Goal: Task Accomplishment & Management: Manage account settings

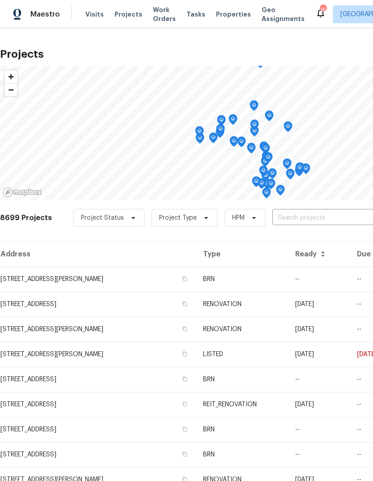
click at [286, 221] on input "text" at bounding box center [324, 218] width 102 height 14
type input "1717"
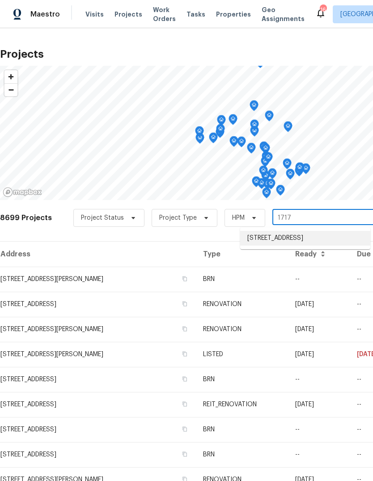
click at [324, 243] on li "[STREET_ADDRESS]" at bounding box center [305, 238] width 130 height 15
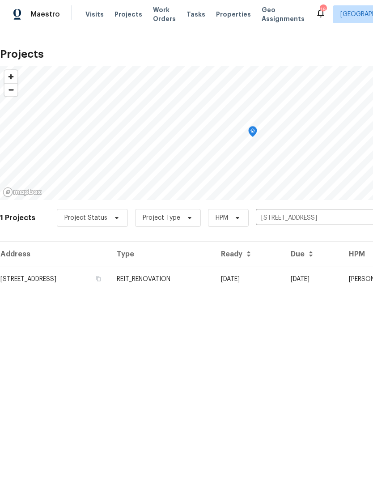
click at [214, 278] on td "REIT_RENOVATION" at bounding box center [162, 279] width 104 height 25
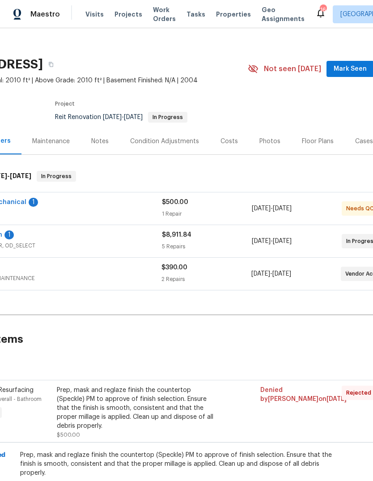
scroll to position [13, 44]
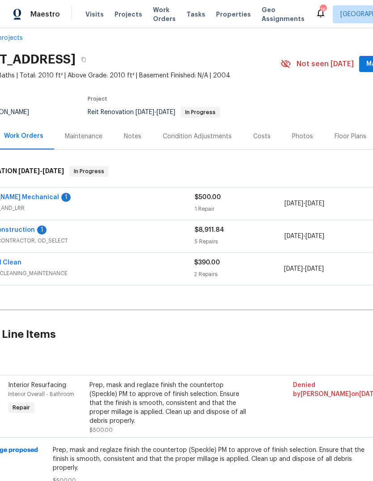
click at [226, 209] on div "1 Repair" at bounding box center [240, 208] width 90 height 9
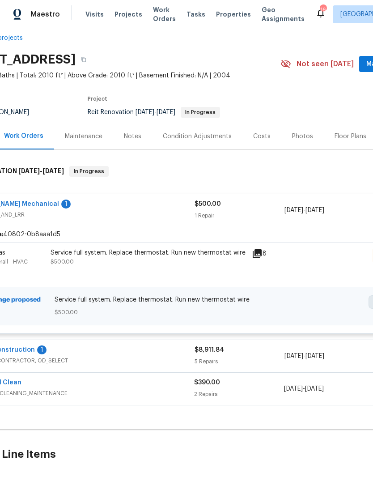
click at [214, 277] on div "Service full system. Replace thermostat. Run new thermostat wire $500.00" at bounding box center [148, 266] width 201 height 41
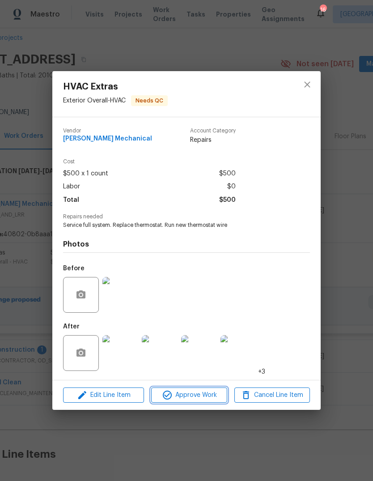
click at [208, 399] on span "Approve Work" at bounding box center [189, 395] width 70 height 11
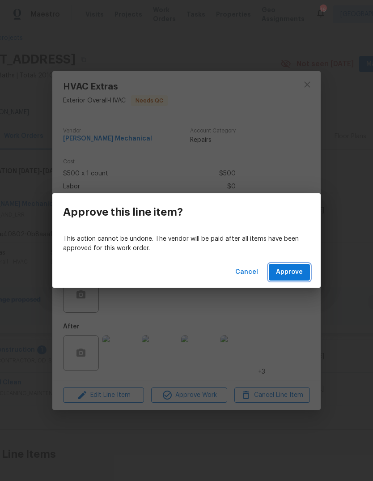
click at [304, 269] on button "Approve" at bounding box center [289, 272] width 41 height 17
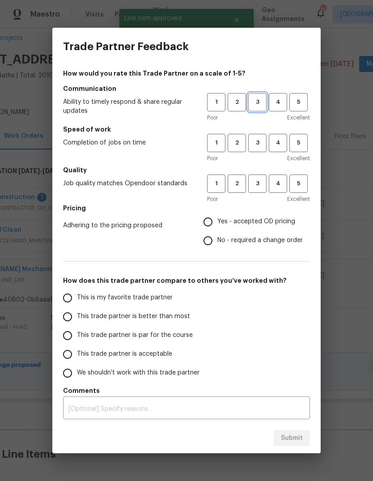
click at [259, 103] on span "3" at bounding box center [257, 102] width 17 height 10
click at [258, 145] on span "3" at bounding box center [257, 143] width 17 height 10
click at [261, 192] on button "3" at bounding box center [257, 184] width 18 height 18
click at [211, 223] on input "Yes - accepted OD pricing" at bounding box center [208, 222] width 19 height 19
radio input "true"
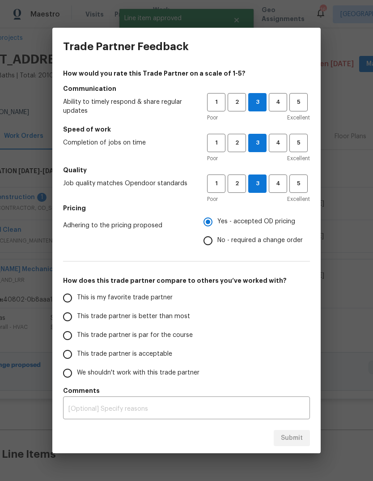
click at [70, 301] on input "This is my favorite trade partner" at bounding box center [67, 298] width 19 height 19
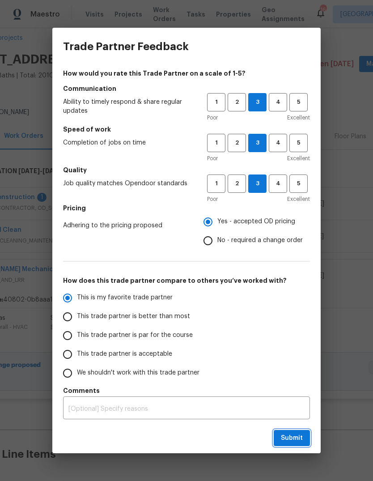
click at [294, 440] on span "Submit" at bounding box center [292, 438] width 22 height 11
radio input "true"
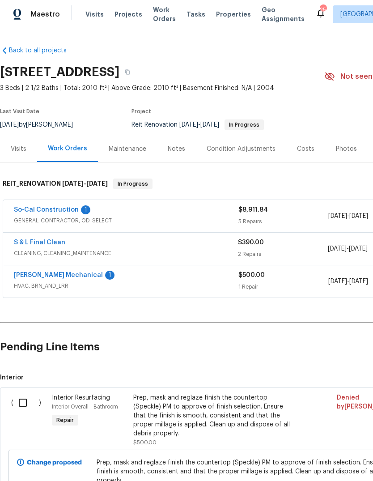
click at [226, 219] on span "GENERAL_CONTRACTOR, OD_SELECT" at bounding box center [126, 220] width 225 height 9
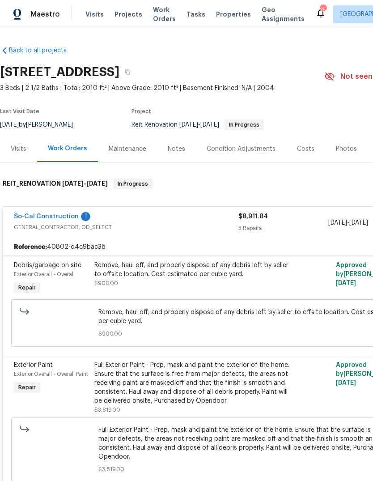
click at [226, 14] on span "Properties" at bounding box center [233, 14] width 35 height 9
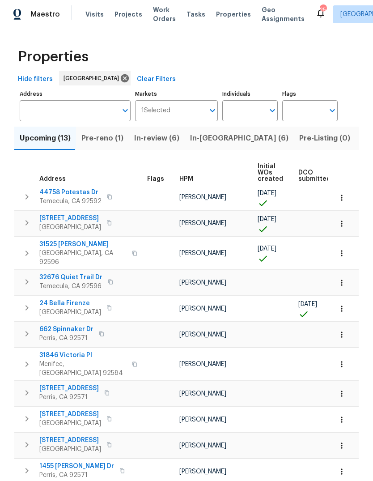
click at [244, 111] on input "Individuals" at bounding box center [243, 110] width 42 height 21
type input "jeff"
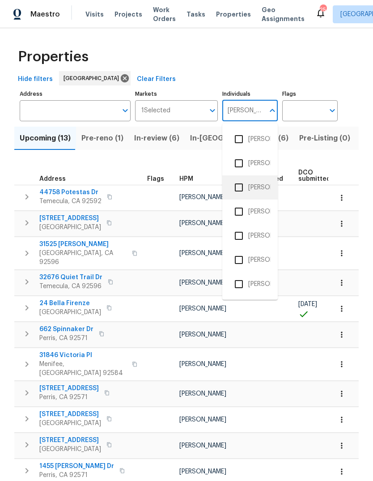
click at [256, 189] on li "[PERSON_NAME]" at bounding box center [250, 187] width 41 height 19
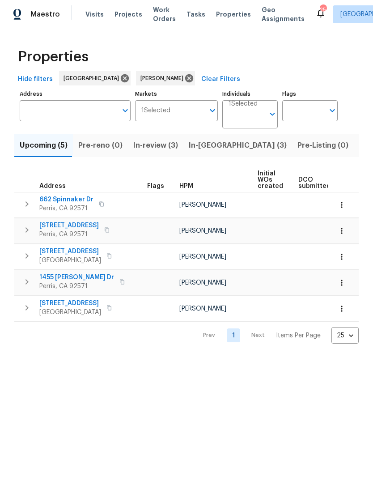
click at [359, 146] on span "Listed (1)" at bounding box center [375, 145] width 32 height 13
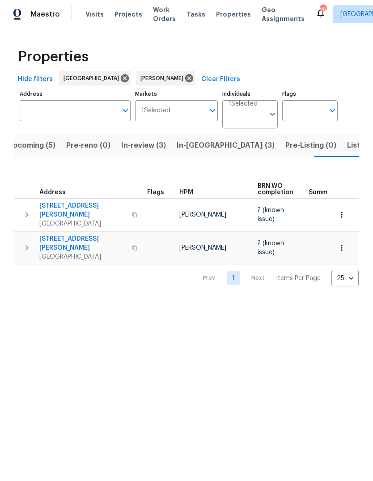
click at [95, 18] on span "Visits" at bounding box center [94, 14] width 18 height 9
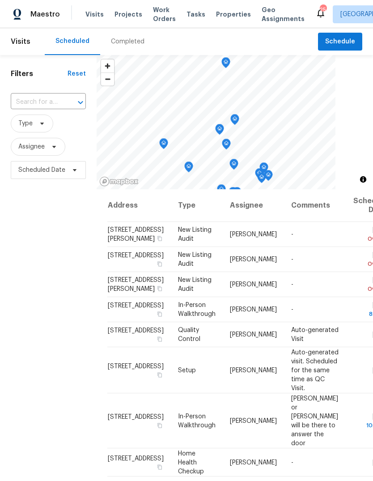
click at [132, 41] on div "Completed" at bounding box center [128, 41] width 34 height 9
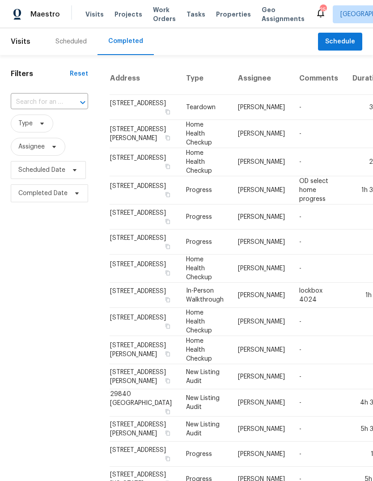
click at [75, 46] on div "Scheduled" at bounding box center [70, 41] width 31 height 9
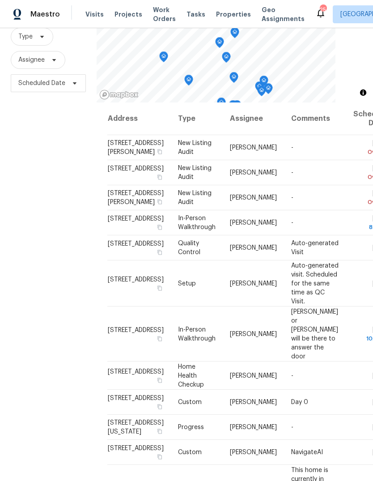
scroll to position [86, 0]
click at [123, 13] on span "Projects" at bounding box center [129, 14] width 28 height 9
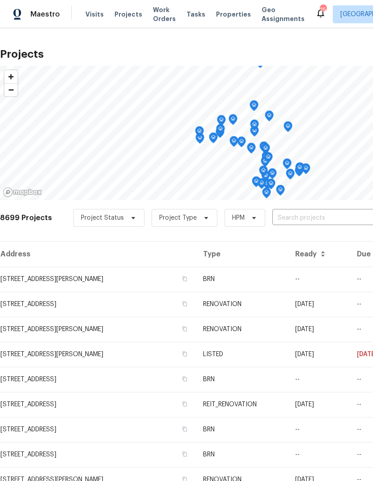
click at [286, 213] on input "text" at bounding box center [324, 218] width 102 height 14
type input "376 w"
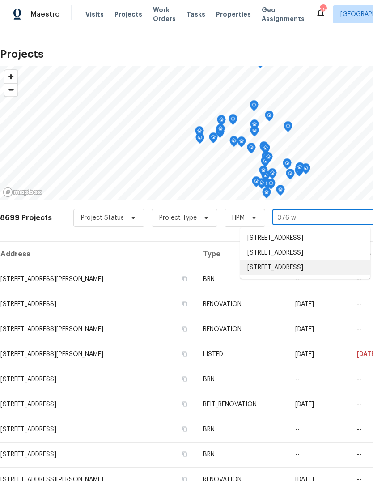
click at [315, 275] on li "376 Win Ct, San Jacinto, CA 92583" at bounding box center [305, 267] width 130 height 15
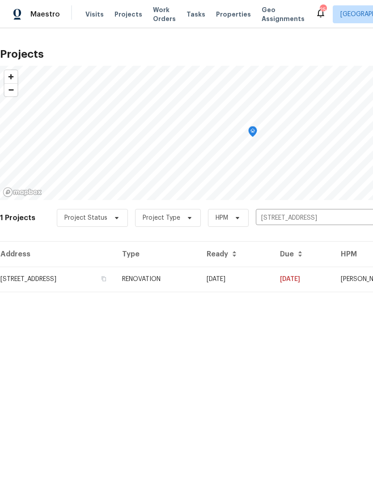
click at [200, 276] on td "RENOVATION" at bounding box center [157, 279] width 85 height 25
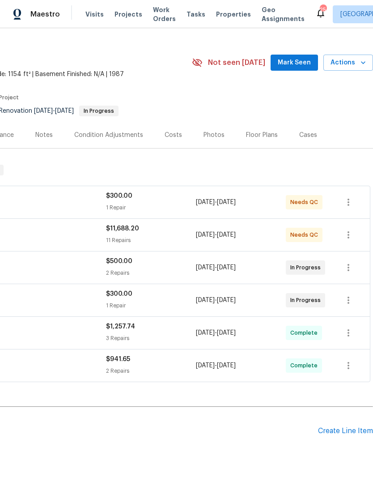
scroll to position [14, 132]
click at [127, 17] on span "Projects" at bounding box center [129, 14] width 28 height 9
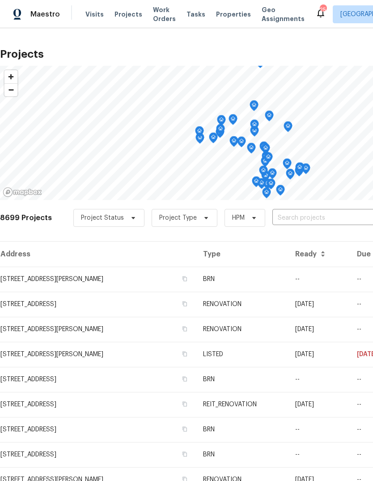
click at [285, 217] on input "text" at bounding box center [324, 218] width 102 height 14
type input "376 w"
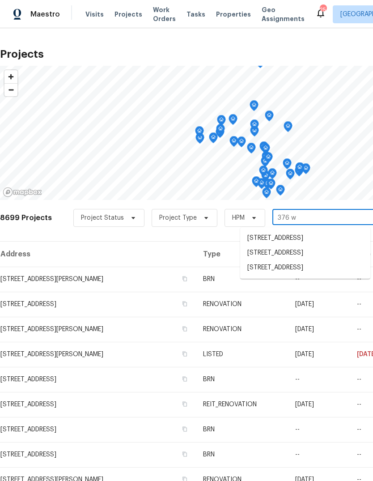
click at [318, 275] on li "376 Win Ct, San Jacinto, CA 92583" at bounding box center [305, 267] width 130 height 15
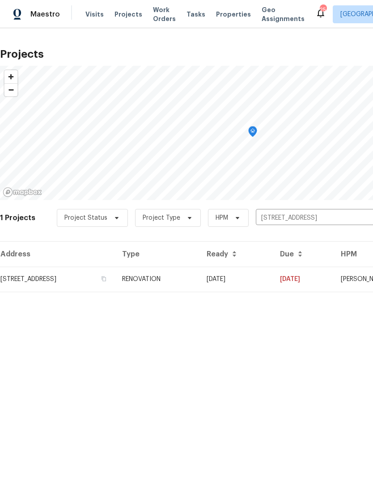
click at [115, 279] on td "376 Win Ct, San Jacinto, CA 92583" at bounding box center [57, 279] width 115 height 25
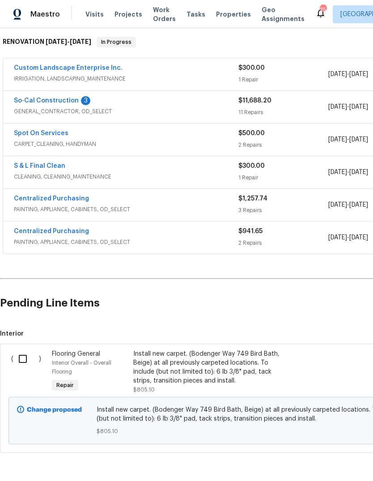
scroll to position [141, 0]
click at [22, 365] on input "checkbox" at bounding box center [26, 359] width 26 height 19
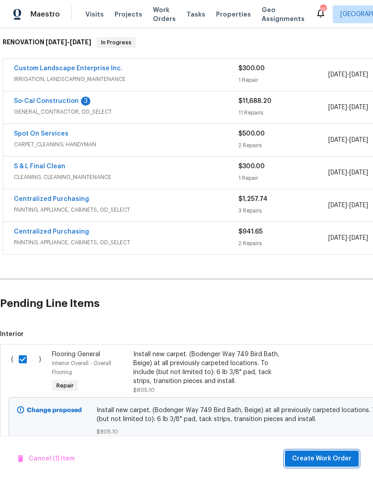
click at [332, 460] on span "Create Work Order" at bounding box center [322, 458] width 60 height 11
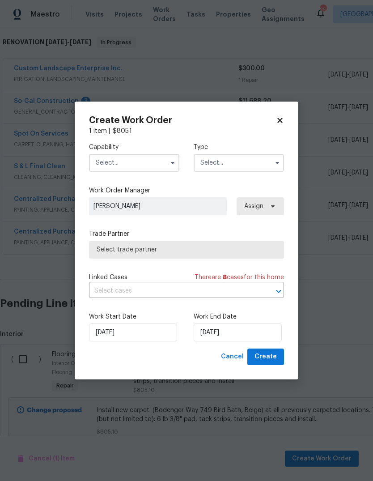
checkbox input "false"
click at [142, 165] on input "text" at bounding box center [134, 163] width 90 height 18
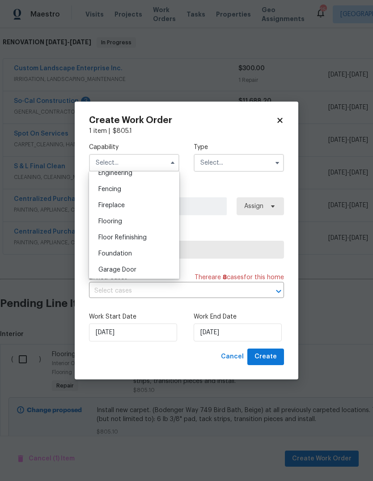
scroll to position [309, 0]
click at [126, 220] on div "Flooring" at bounding box center [134, 220] width 86 height 16
type input "Flooring"
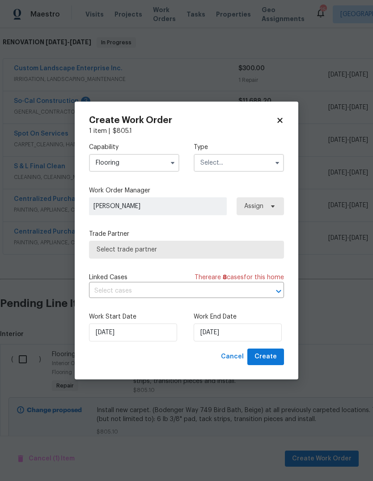
click at [229, 167] on input "text" at bounding box center [239, 163] width 90 height 18
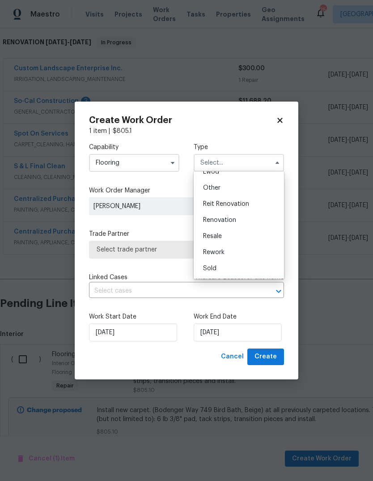
scroll to position [106, 0]
click at [231, 218] on span "Renovation" at bounding box center [219, 220] width 33 height 6
type input "Renovation"
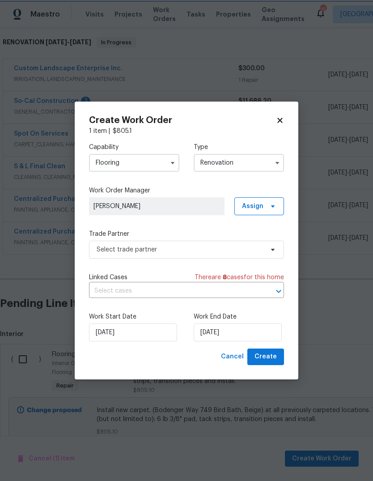
scroll to position [0, 0]
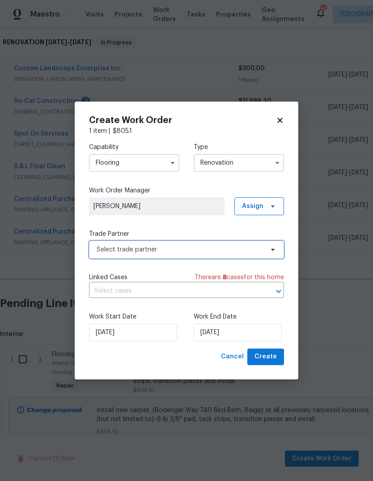
click at [161, 253] on span "Select trade partner" at bounding box center [180, 249] width 167 height 9
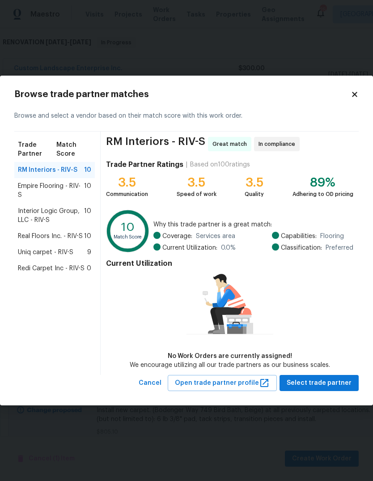
click at [62, 271] on span "Redi Carpet Inc - RIV-S" at bounding box center [51, 268] width 67 height 9
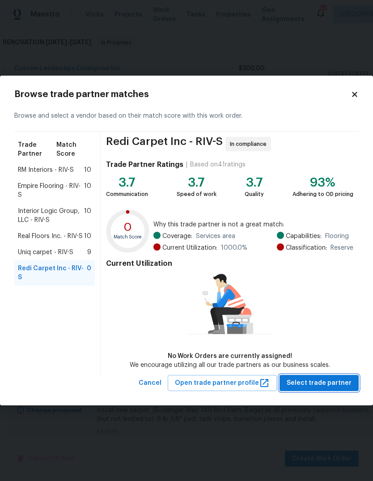
click at [327, 386] on span "Select trade partner" at bounding box center [319, 383] width 65 height 11
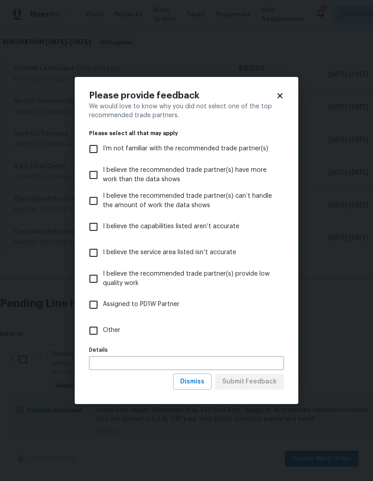
click at [94, 335] on input "Other" at bounding box center [93, 330] width 19 height 19
checkbox input "true"
click at [263, 387] on span "Submit Feedback" at bounding box center [249, 381] width 55 height 11
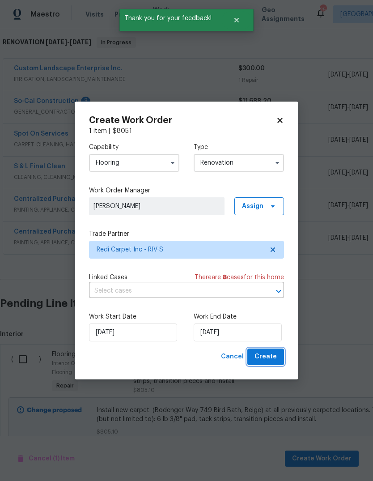
click at [274, 364] on button "Create" at bounding box center [265, 357] width 37 height 17
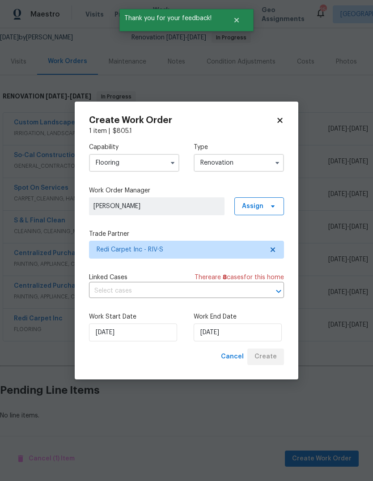
scroll to position [53, 0]
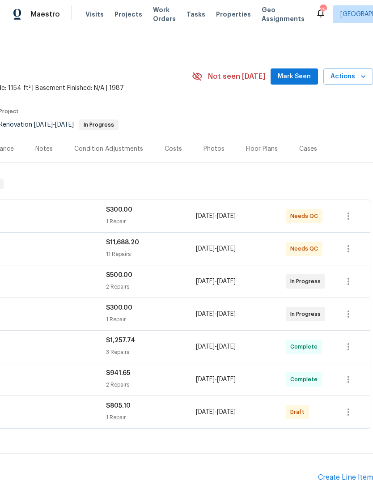
scroll to position [0, 132]
click at [347, 416] on icon "button" at bounding box center [348, 412] width 11 height 11
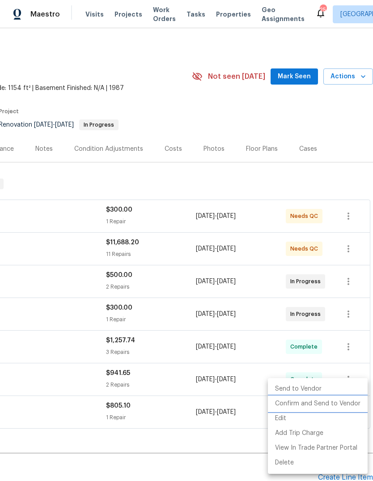
click at [338, 406] on li "Confirm and Send to Vendor" at bounding box center [318, 403] width 100 height 15
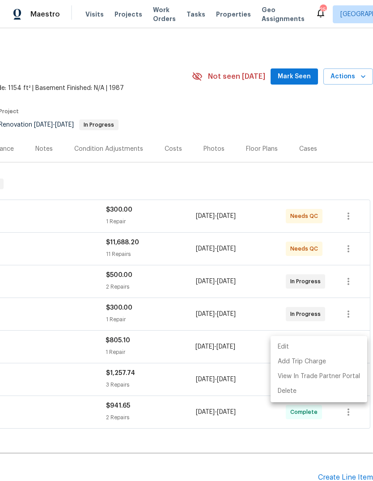
click at [238, 439] on div at bounding box center [186, 240] width 373 height 481
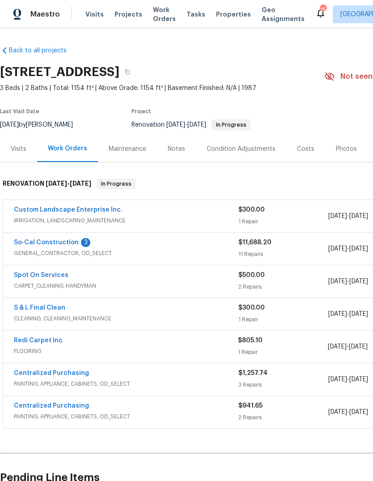
scroll to position [0, 0]
click at [307, 154] on div "Costs" at bounding box center [305, 149] width 39 height 26
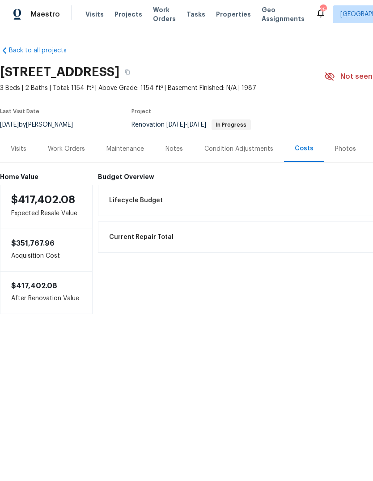
click at [77, 151] on div "Work Orders" at bounding box center [66, 149] width 37 height 9
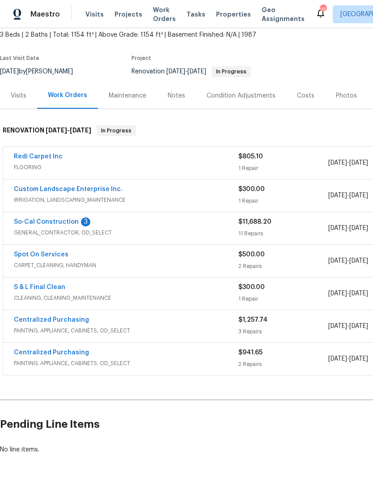
scroll to position [53, 0]
click at [275, 165] on div "1 Repair" at bounding box center [284, 168] width 90 height 9
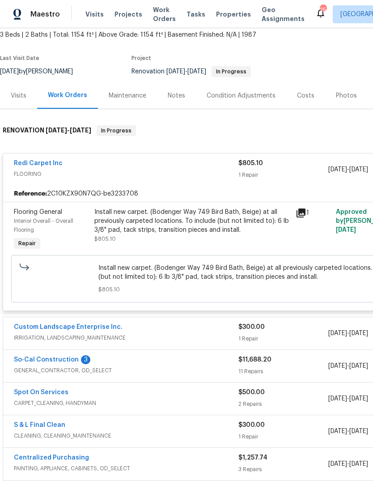
click at [213, 243] on div "Install new carpet. (Bodenger Way 749 Bird Bath, Beige) at all previously carpe…" at bounding box center [192, 226] width 196 height 36
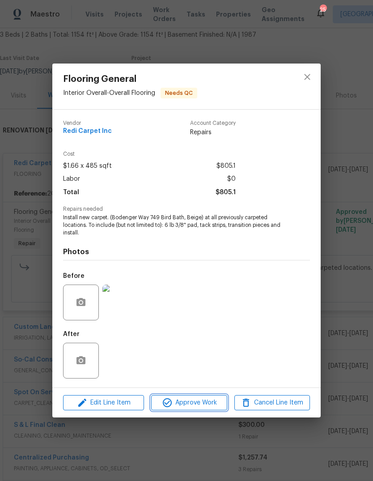
click at [208, 408] on span "Approve Work" at bounding box center [189, 402] width 70 height 11
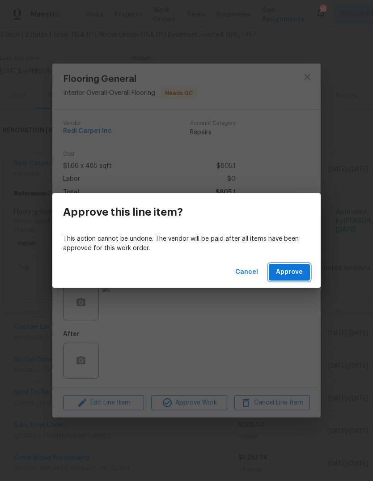
click at [302, 275] on span "Approve" at bounding box center [289, 272] width 27 height 11
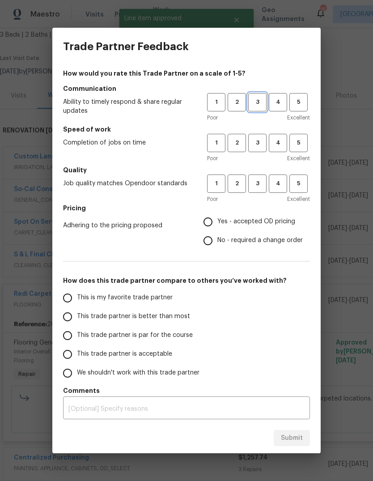
click at [259, 107] on span "3" at bounding box center [257, 102] width 17 height 10
click at [260, 143] on span "3" at bounding box center [257, 143] width 17 height 10
click at [260, 185] on span "3" at bounding box center [257, 184] width 17 height 10
click at [211, 222] on input "Yes - accepted OD pricing" at bounding box center [208, 222] width 19 height 19
radio input "true"
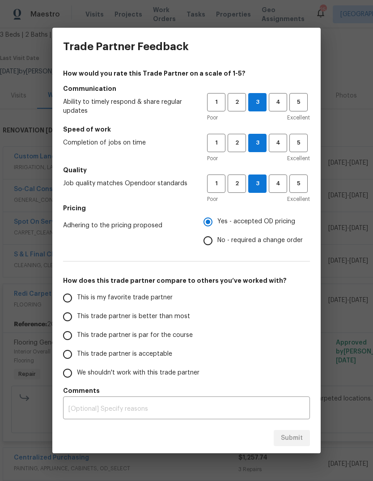
click at [72, 358] on input "This trade partner is acceptable" at bounding box center [67, 354] width 19 height 19
click at [295, 439] on span "Submit" at bounding box center [292, 438] width 22 height 11
radio input "true"
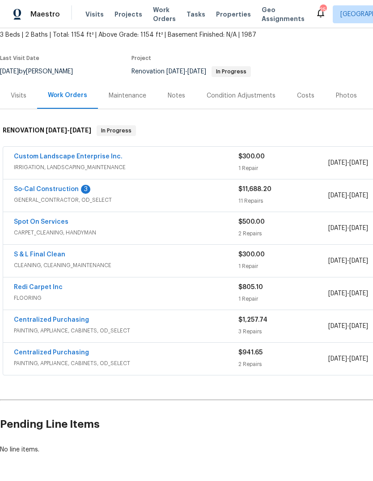
scroll to position [53, 0]
click at [226, 229] on span "CARPET_CLEANING, HANDYMAN" at bounding box center [126, 232] width 225 height 9
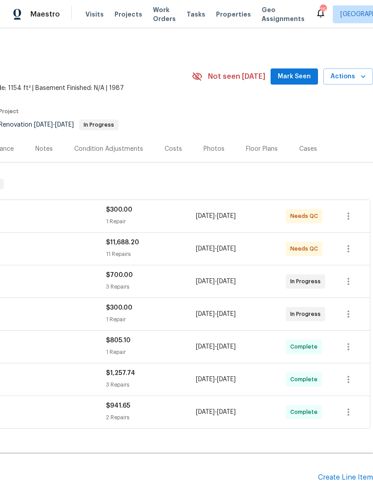
scroll to position [0, 132]
click at [352, 218] on icon "button" at bounding box center [348, 216] width 11 height 11
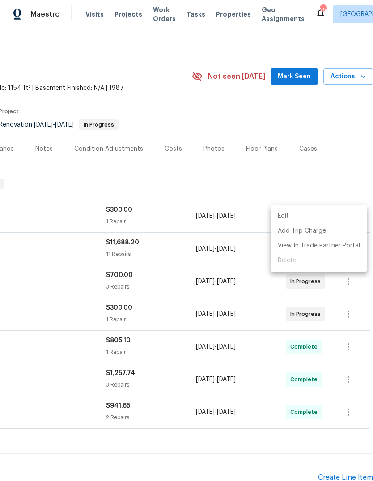
click at [312, 179] on div at bounding box center [186, 240] width 373 height 481
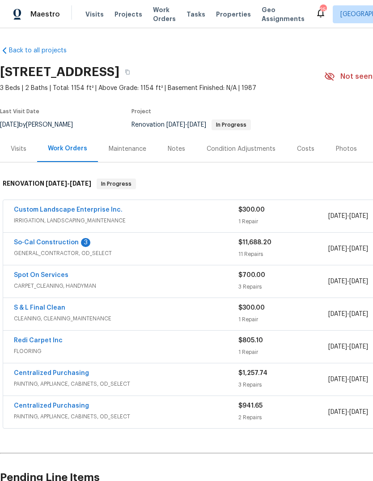
scroll to position [0, 0]
click at [208, 218] on span "IRRIGATION, LANDSCAPING_MAINTENANCE" at bounding box center [126, 220] width 225 height 9
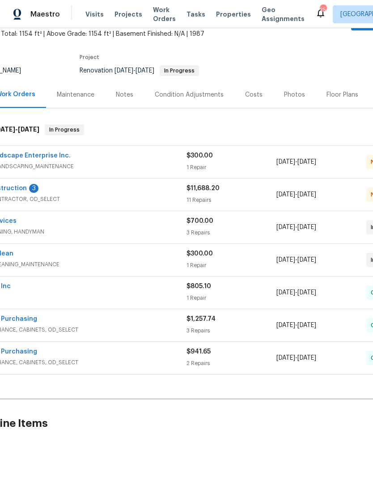
scroll to position [53, 52]
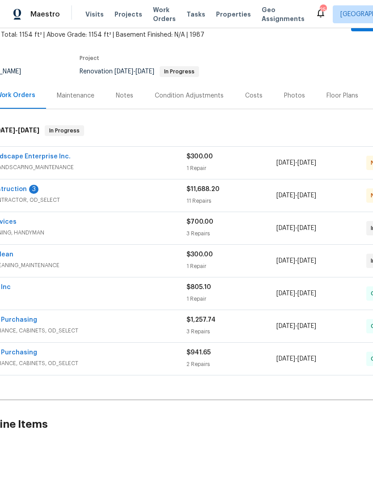
click at [127, 15] on span "Projects" at bounding box center [129, 14] width 28 height 9
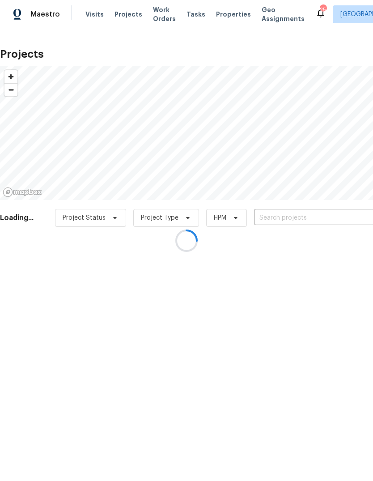
click at [158, 14] on div at bounding box center [186, 240] width 373 height 481
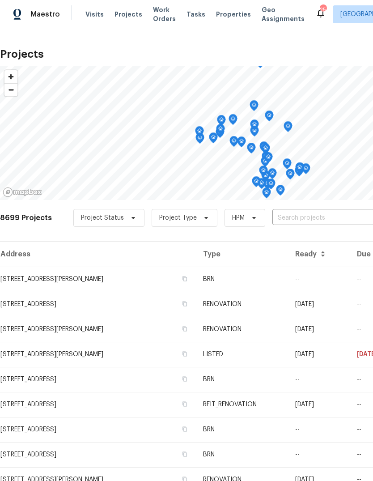
click at [161, 17] on span "Work Orders" at bounding box center [164, 14] width 23 height 18
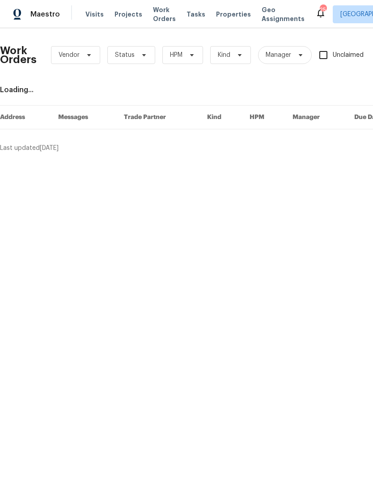
scroll to position [0, 64]
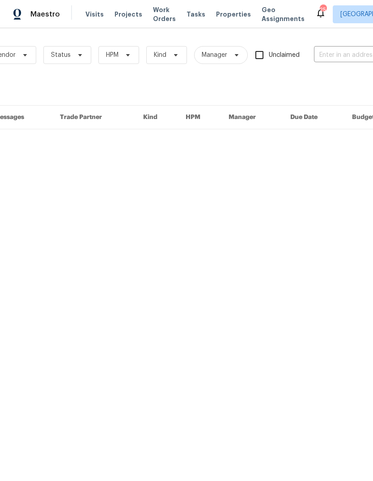
click at [329, 51] on input "text" at bounding box center [358, 55] width 89 height 14
type input "376 w"
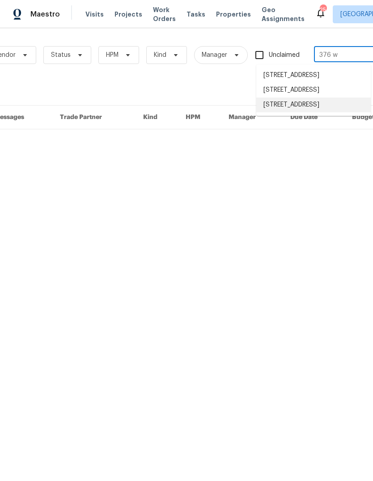
click at [322, 112] on li "[STREET_ADDRESS]" at bounding box center [313, 105] width 115 height 15
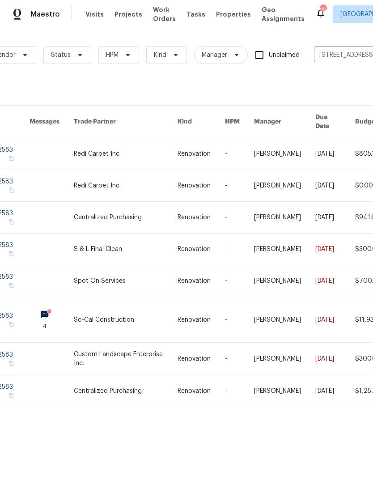
click at [142, 319] on link at bounding box center [125, 319] width 103 height 45
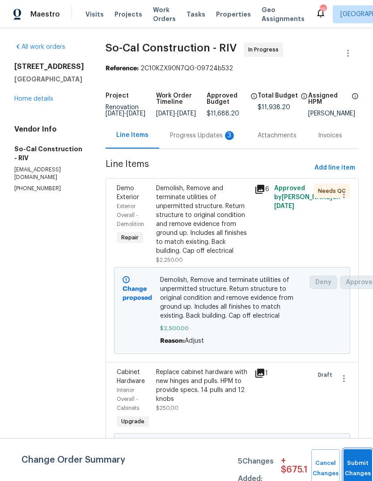
click at [356, 461] on button "Submit Changes" at bounding box center [358, 468] width 29 height 38
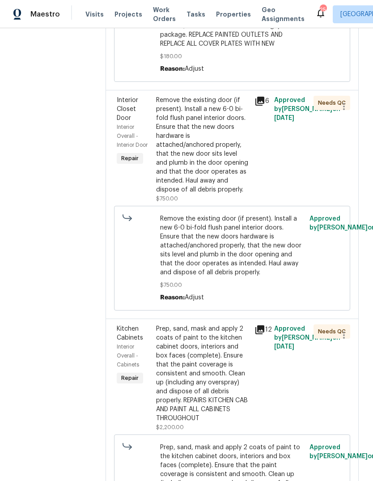
scroll to position [614, 0]
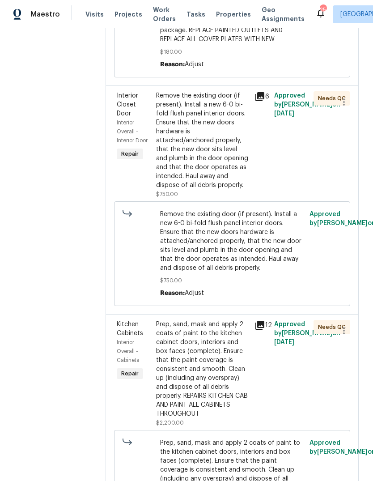
click at [281, 201] on div "Approved by Cody Sandefur on 9/22/2025" at bounding box center [291, 145] width 39 height 113
click at [286, 201] on div "Approved by Cody Sandefur on 9/22/2025" at bounding box center [291, 145] width 39 height 113
click at [254, 298] on div "Remove the existing door (if present). Install a new 6-0 bi-fold flush panel in…" at bounding box center [232, 254] width 145 height 88
click at [200, 296] on span "Adjust" at bounding box center [194, 293] width 19 height 6
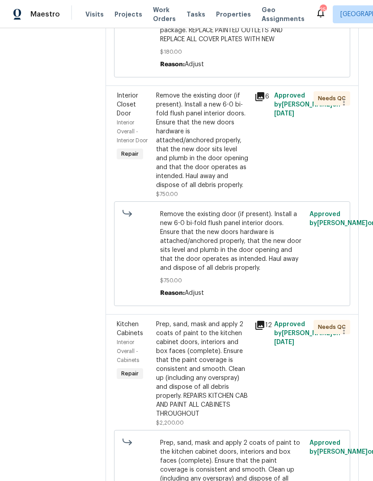
click at [143, 159] on div "Repair" at bounding box center [130, 154] width 26 height 11
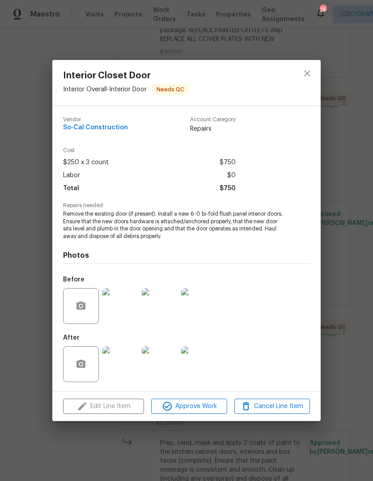
click at [124, 407] on div "Edit Line Item Approve Work Cancel Line Item" at bounding box center [186, 407] width 268 height 30
click at [123, 406] on div "Edit Line Item Approve Work Cancel Line Item" at bounding box center [186, 407] width 268 height 30
click at [311, 72] on icon "close" at bounding box center [307, 73] width 11 height 11
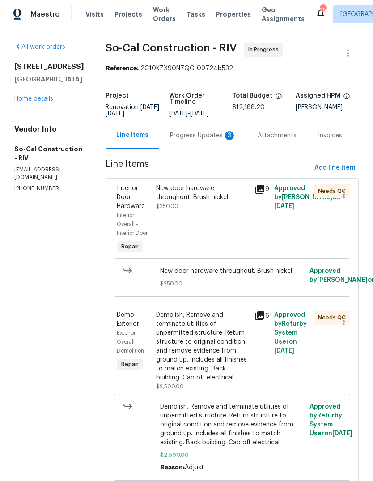
scroll to position [0, 0]
click at [132, 17] on span "Projects" at bounding box center [129, 14] width 28 height 9
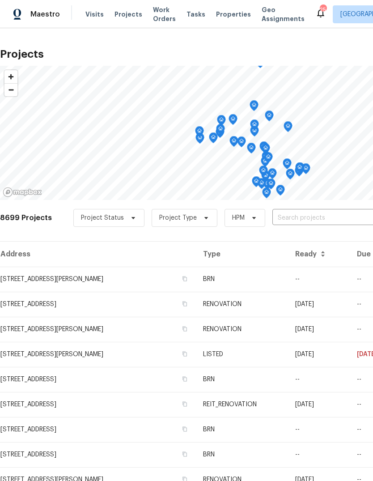
click at [290, 212] on input "text" at bounding box center [324, 218] width 102 height 14
type input "1717"
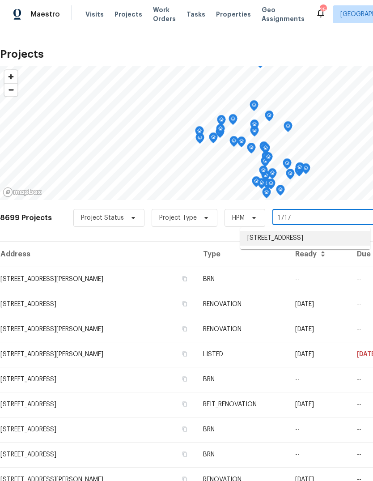
click at [324, 239] on li "[STREET_ADDRESS]" at bounding box center [305, 238] width 130 height 15
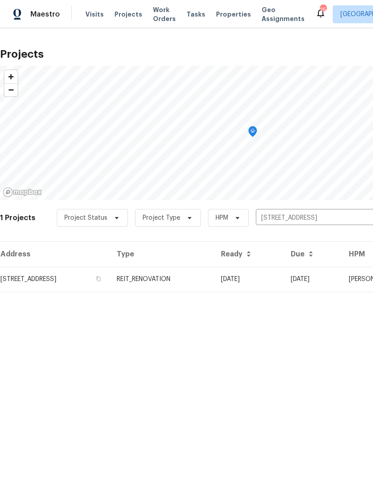
click at [110, 283] on td "[STREET_ADDRESS]" at bounding box center [55, 279] width 110 height 25
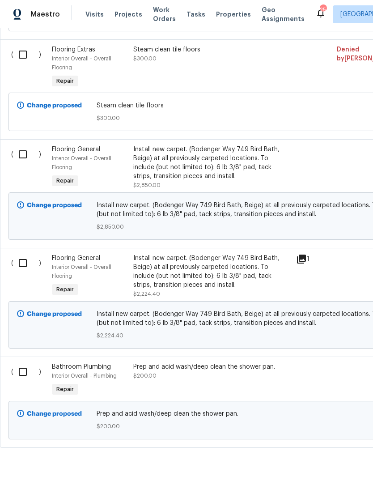
scroll to position [963, 0]
click at [24, 267] on input "checkbox" at bounding box center [26, 263] width 26 height 19
checkbox input "true"
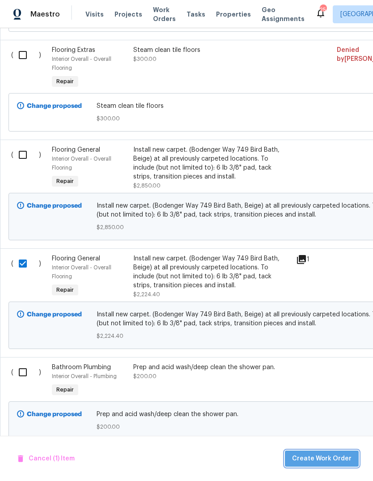
click at [330, 456] on span "Create Work Order" at bounding box center [322, 458] width 60 height 11
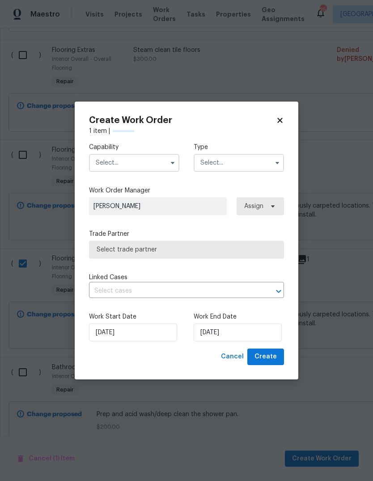
click at [144, 157] on input "text" at bounding box center [134, 163] width 90 height 18
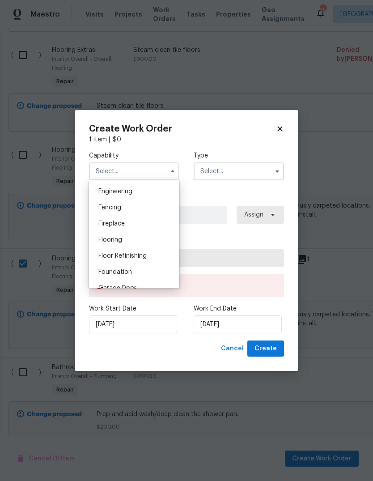
scroll to position [302, 0]
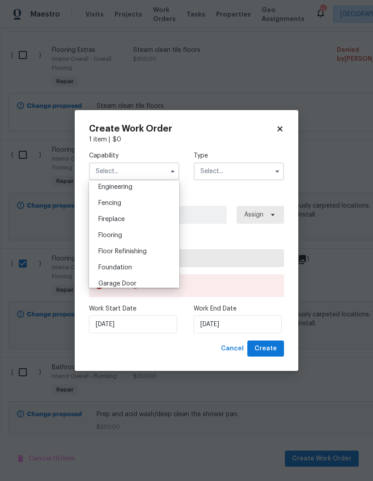
click at [124, 235] on div "Flooring" at bounding box center [134, 235] width 86 height 16
type input "Flooring"
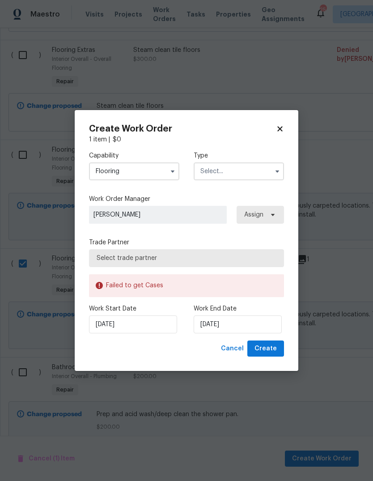
click at [243, 177] on input "text" at bounding box center [239, 171] width 90 height 18
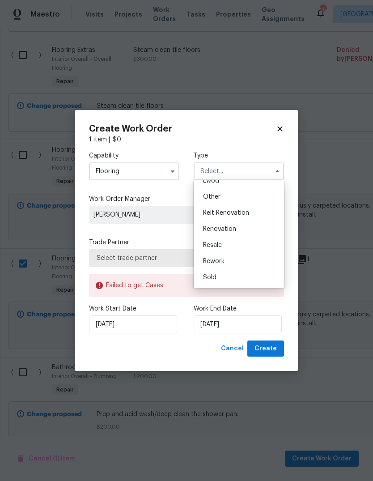
scroll to position [106, 0]
click at [241, 212] on span "Reit Renovation" at bounding box center [226, 213] width 46 height 6
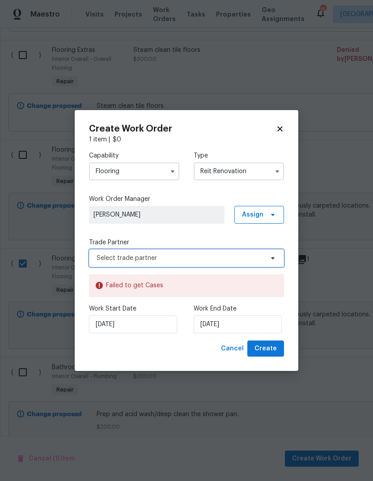
click at [169, 262] on span "Select trade partner" at bounding box center [180, 258] width 167 height 9
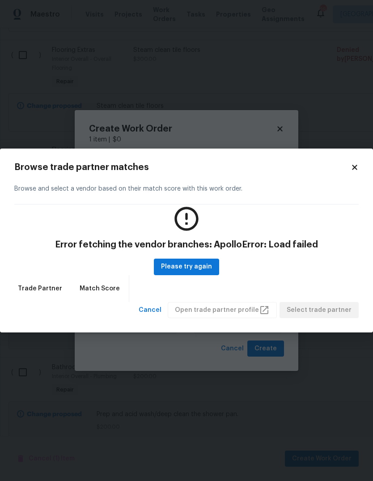
click at [354, 170] on icon at bounding box center [355, 167] width 8 height 8
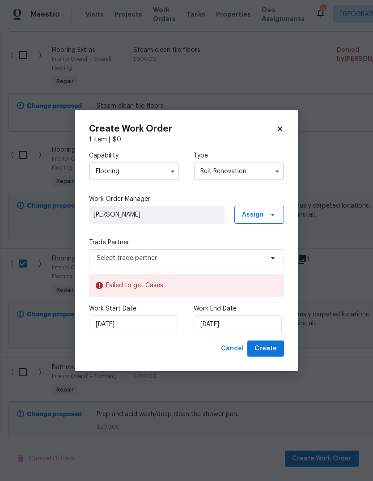
click at [246, 174] on input "Reit Renovation" at bounding box center [239, 171] width 90 height 18
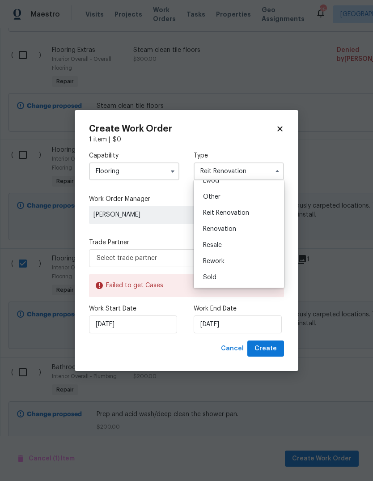
scroll to position [106, 0]
click at [238, 230] on div "Renovation" at bounding box center [239, 229] width 86 height 16
type input "Renovation"
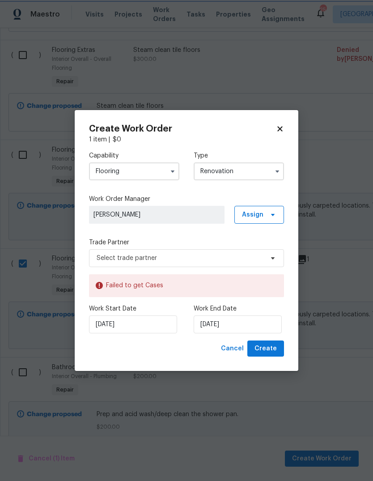
scroll to position [0, 0]
click at [280, 132] on icon at bounding box center [280, 129] width 8 height 8
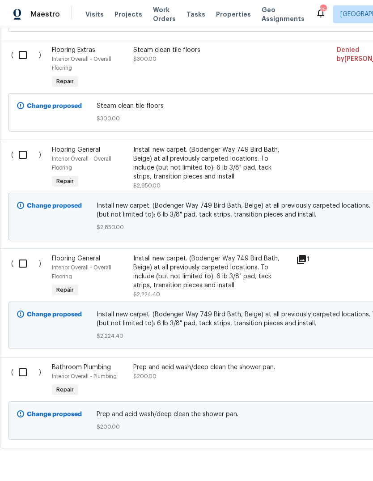
click at [18, 265] on input "checkbox" at bounding box center [26, 263] width 26 height 19
checkbox input "true"
click at [336, 461] on span "Create Work Order" at bounding box center [322, 458] width 60 height 11
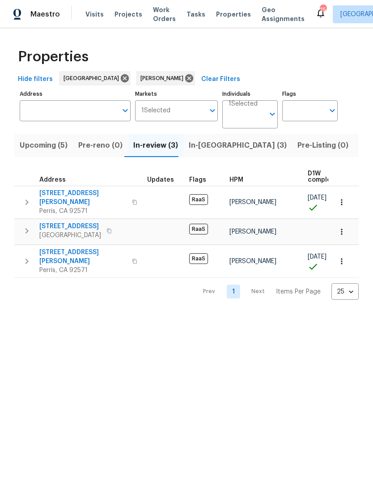
click at [130, 15] on span "Projects" at bounding box center [129, 14] width 28 height 9
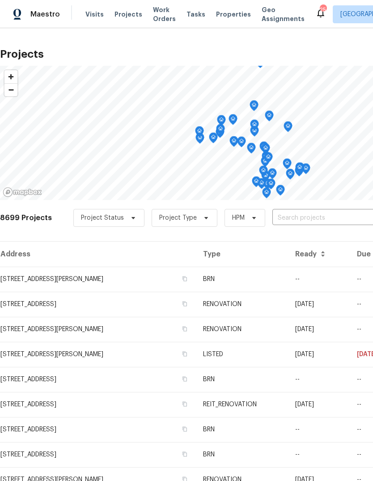
click at [298, 222] on input "text" at bounding box center [324, 218] width 102 height 14
type input "1717"
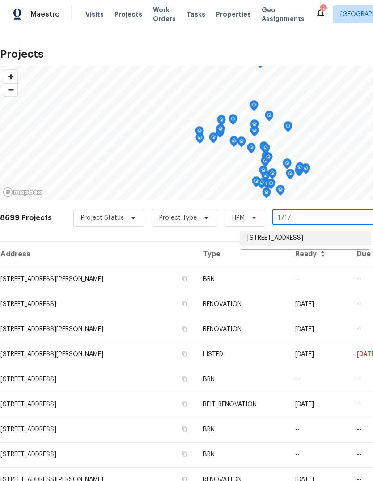
click at [319, 242] on li "[STREET_ADDRESS]" at bounding box center [305, 238] width 130 height 15
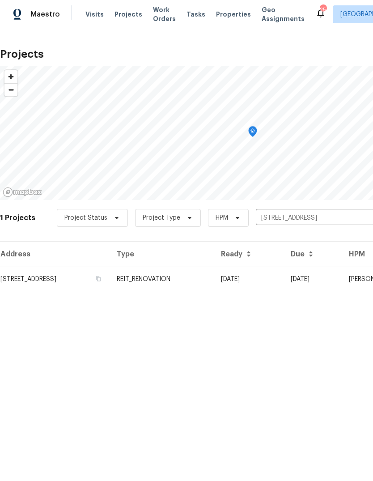
click at [214, 286] on td "REIT_RENOVATION" at bounding box center [162, 279] width 104 height 25
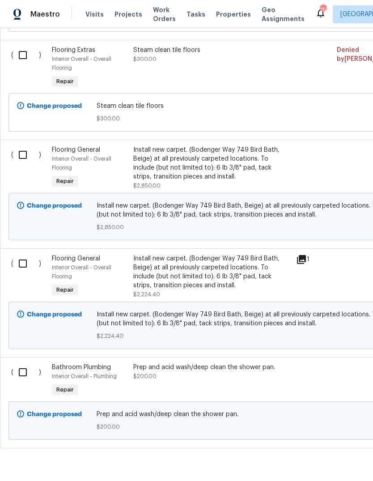
scroll to position [963, 0]
click at [21, 270] on input "checkbox" at bounding box center [26, 263] width 26 height 19
click at [340, 463] on span "Create Work Order" at bounding box center [322, 458] width 60 height 11
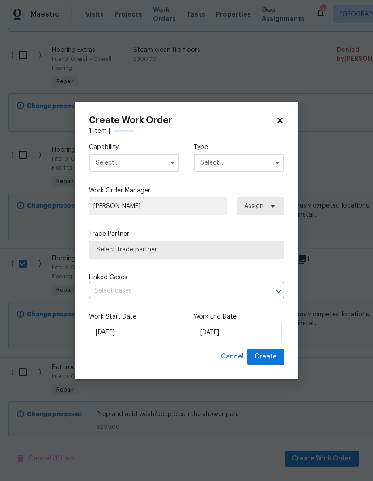
checkbox input "false"
click at [152, 167] on input "text" at bounding box center [134, 163] width 90 height 18
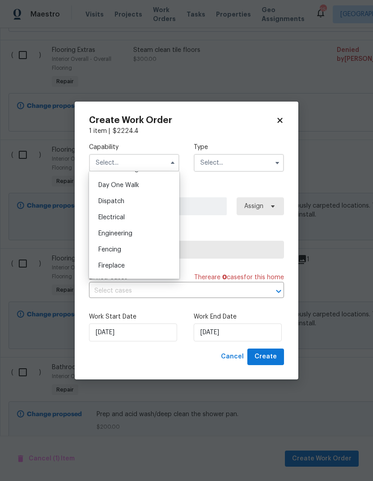
scroll to position [270, 0]
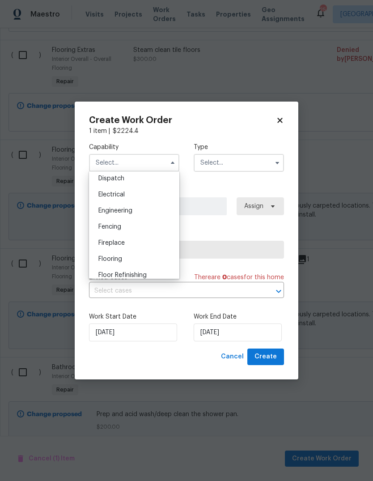
click at [121, 262] on span "Flooring" at bounding box center [110, 259] width 24 height 6
type input "Flooring"
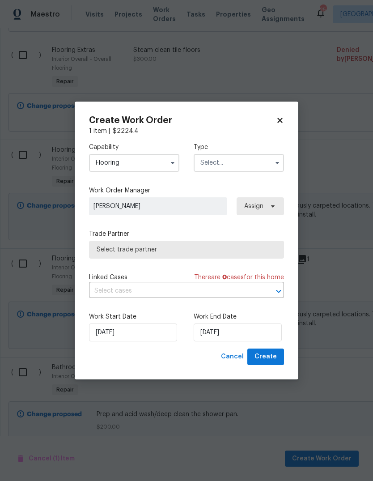
click at [239, 160] on input "text" at bounding box center [239, 163] width 90 height 18
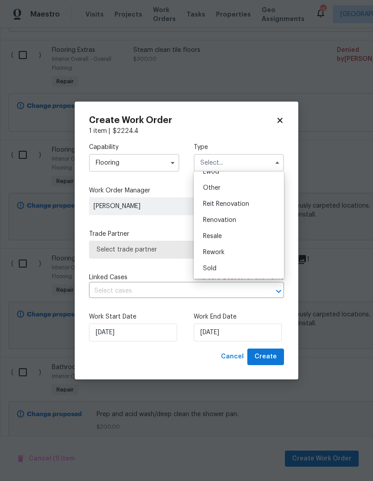
scroll to position [106, 0]
click at [234, 205] on span "Reit Renovation" at bounding box center [226, 204] width 46 height 6
type input "Reit Renovation"
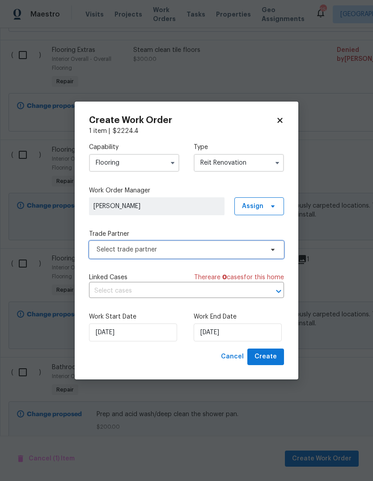
click at [171, 250] on span "Select trade partner" at bounding box center [180, 249] width 167 height 9
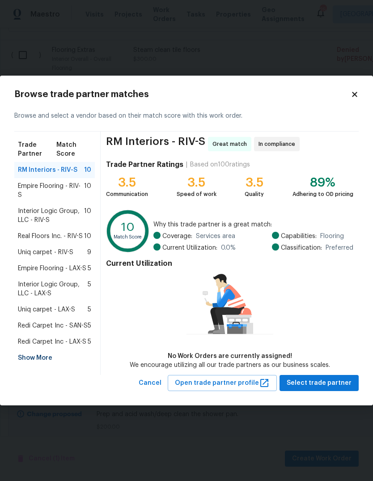
click at [68, 345] on span "Redi Carpet Inc - LAX-S" at bounding box center [52, 341] width 68 height 9
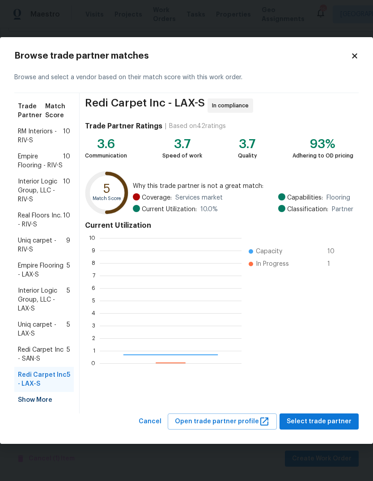
scroll to position [125, 142]
click at [37, 400] on div "Show More" at bounding box center [44, 400] width 60 height 16
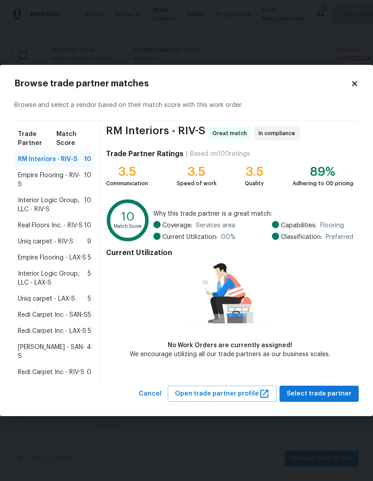
click at [55, 375] on span "Redi Carpet Inc - RIV-S" at bounding box center [51, 372] width 67 height 9
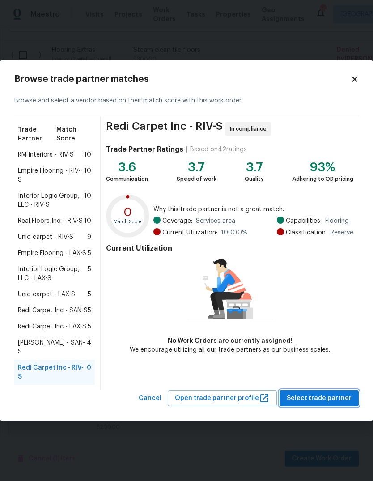
click at [332, 396] on span "Select trade partner" at bounding box center [319, 398] width 65 height 11
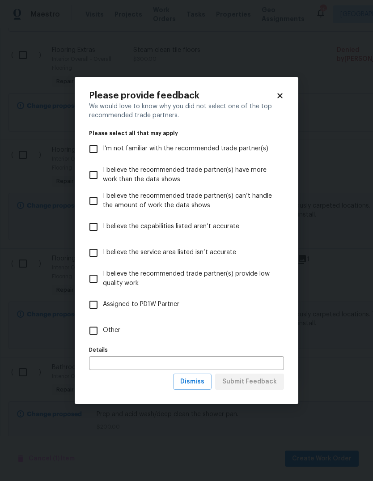
click at [93, 336] on input "Other" at bounding box center [93, 330] width 19 height 19
checkbox input "true"
click at [264, 385] on span "Submit Feedback" at bounding box center [249, 381] width 55 height 11
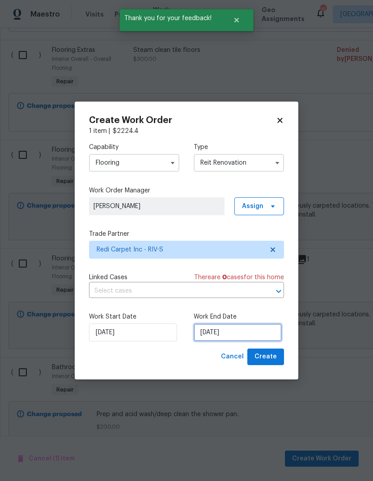
click at [215, 338] on input "[DATE]" at bounding box center [238, 333] width 88 height 18
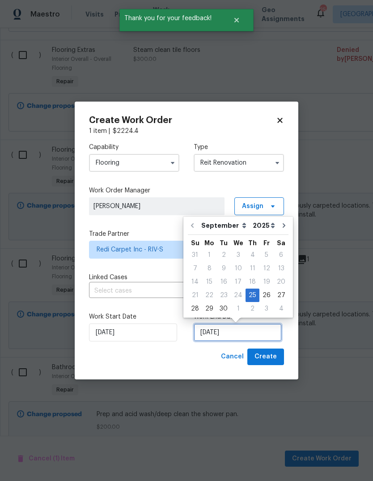
scroll to position [7, 0]
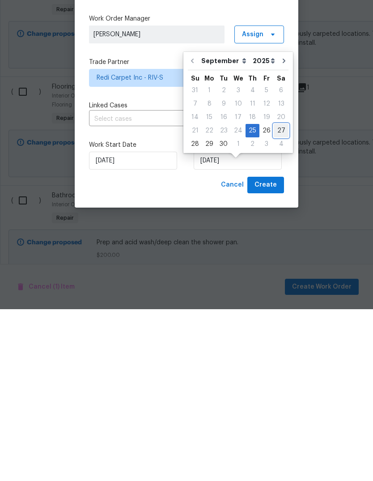
click at [282, 296] on div "27" at bounding box center [281, 302] width 15 height 13
type input "[DATE]"
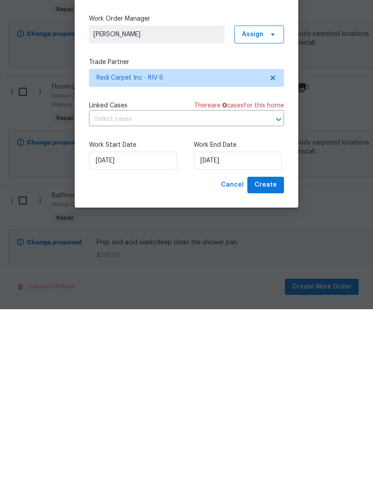
scroll to position [34, 0]
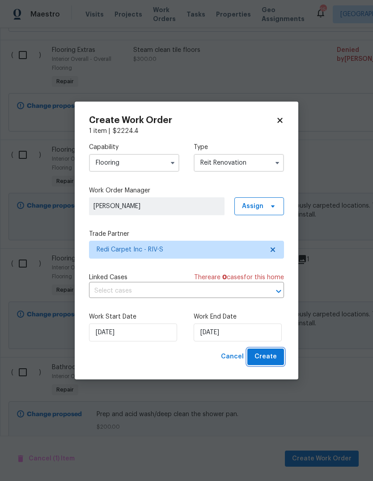
click at [272, 365] on button "Create" at bounding box center [265, 357] width 37 height 17
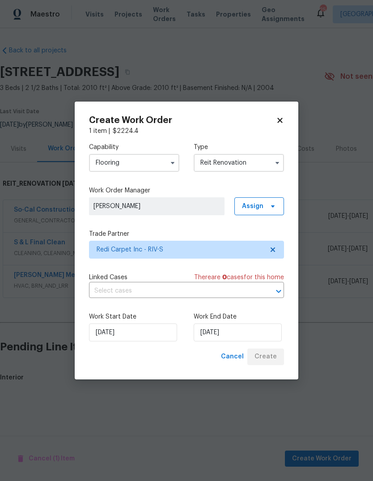
scroll to position [0, 0]
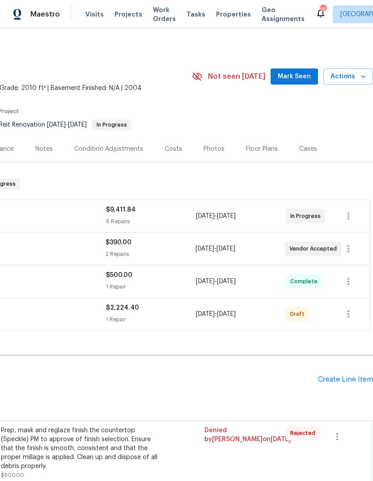
scroll to position [0, 132]
click at [349, 319] on icon "button" at bounding box center [348, 314] width 11 height 11
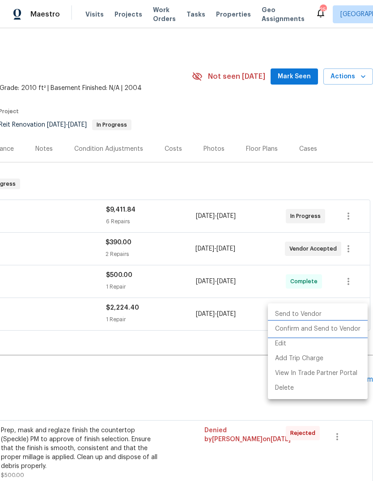
click at [336, 334] on li "Confirm and Send to Vendor" at bounding box center [318, 329] width 100 height 15
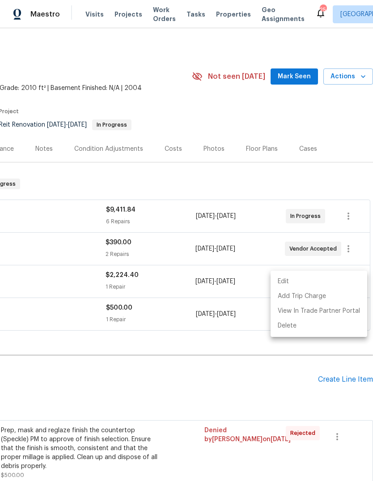
click at [232, 392] on div at bounding box center [186, 240] width 373 height 481
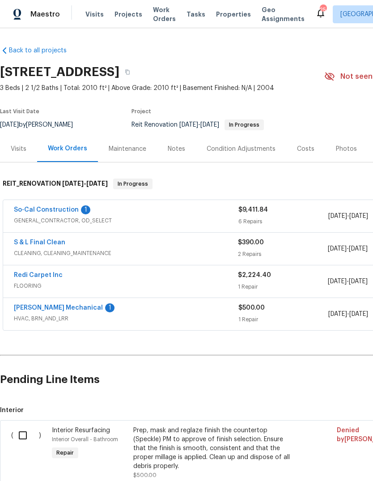
scroll to position [0, 0]
click at [310, 150] on div "Costs" at bounding box center [305, 149] width 17 height 9
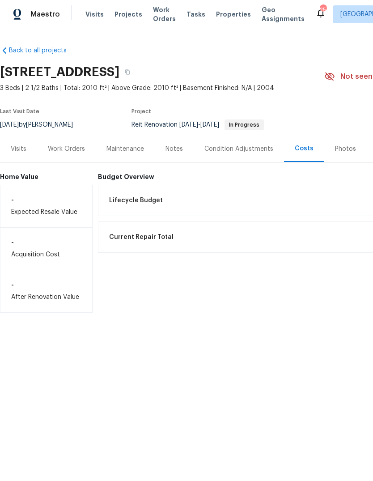
click at [77, 152] on div "Work Orders" at bounding box center [66, 149] width 37 height 9
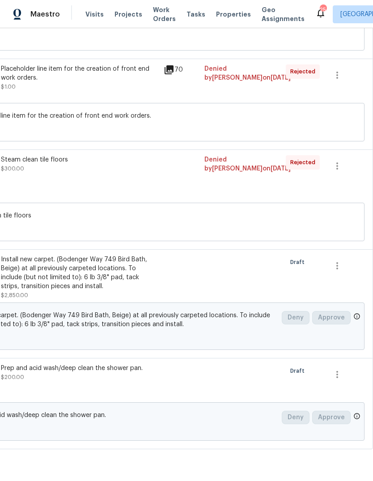
scroll to position [886, 132]
click at [341, 268] on icon "button" at bounding box center [337, 265] width 11 height 11
click at [350, 270] on li "Cancel" at bounding box center [344, 269] width 34 height 15
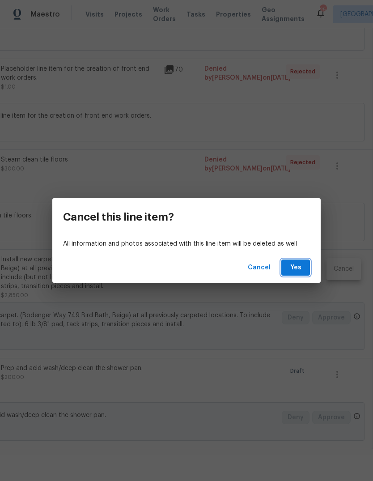
click at [292, 270] on span "Yes" at bounding box center [296, 267] width 14 height 11
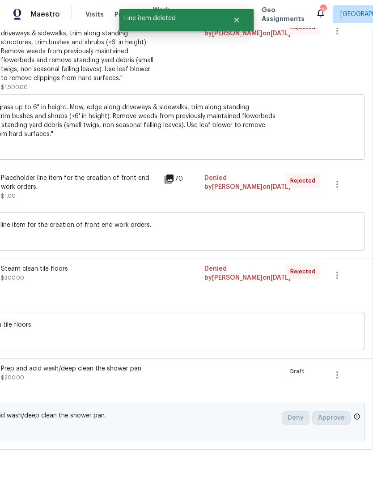
scroll to position [776, 132]
click at [339, 380] on icon "button" at bounding box center [337, 375] width 11 height 11
click at [354, 379] on li "Cancel" at bounding box center [344, 378] width 34 height 15
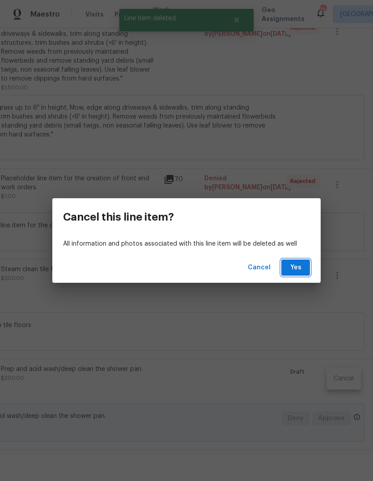
click at [296, 268] on span "Yes" at bounding box center [296, 267] width 14 height 11
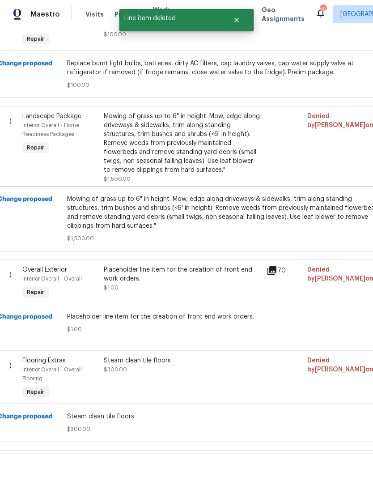
scroll to position [685, 28]
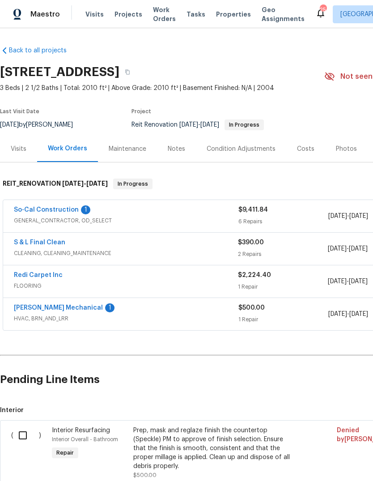
click at [245, 146] on div "Condition Adjustments" at bounding box center [241, 149] width 69 height 9
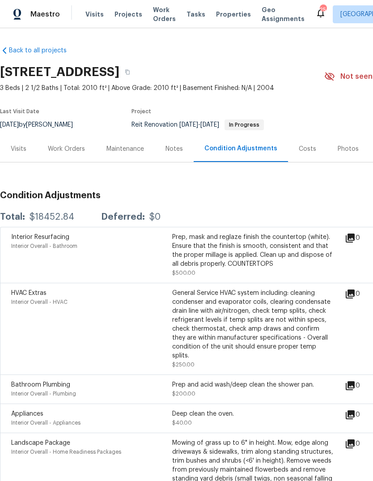
click at [227, 15] on span "Properties" at bounding box center [233, 14] width 35 height 9
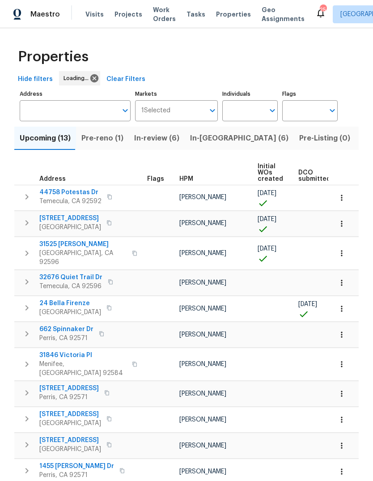
click at [208, 144] on span "In-[GEOGRAPHIC_DATA] (6)" at bounding box center [239, 138] width 98 height 13
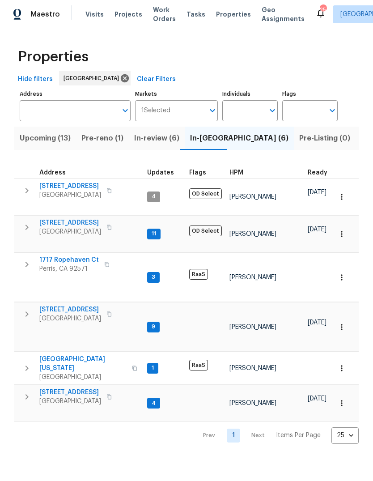
click at [347, 358] on button "button" at bounding box center [342, 368] width 20 height 20
click at [328, 404] on div at bounding box center [186, 240] width 373 height 481
click at [321, 405] on html "Maestro Visits Projects Work Orders Tasks Properties Geo Assignments 25 Riversi…" at bounding box center [186, 229] width 373 height 458
click at [344, 364] on icon "button" at bounding box center [341, 368] width 9 height 9
click at [309, 406] on div at bounding box center [186, 240] width 373 height 481
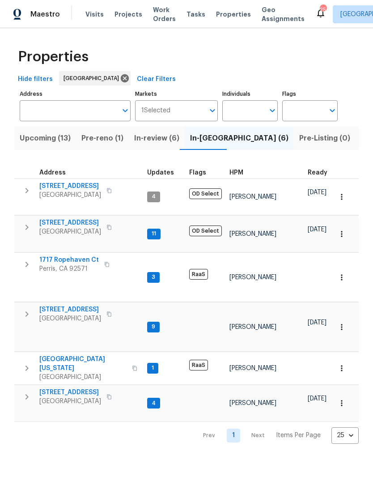
click at [97, 15] on span "Visits" at bounding box center [94, 14] width 18 height 9
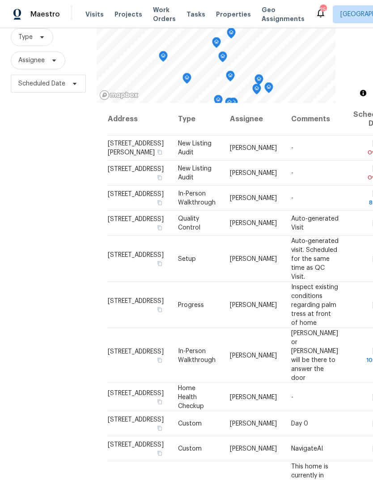
scroll to position [86, 0]
click at [0, 0] on icon at bounding box center [0, 0] width 0 height 0
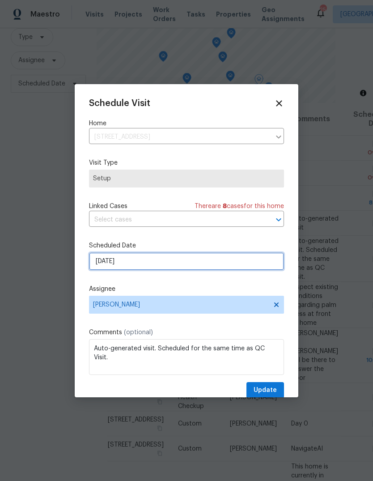
click at [155, 264] on input "[DATE]" at bounding box center [186, 261] width 195 height 18
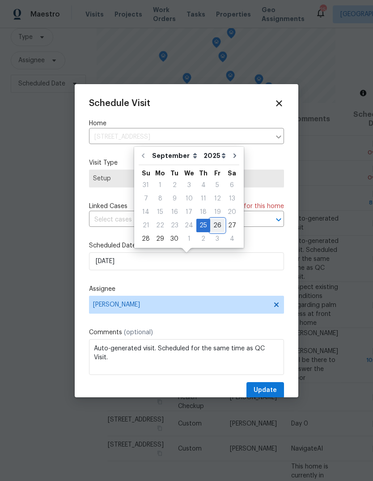
click at [213, 230] on div "26" at bounding box center [217, 225] width 14 height 13
type input "[DATE]"
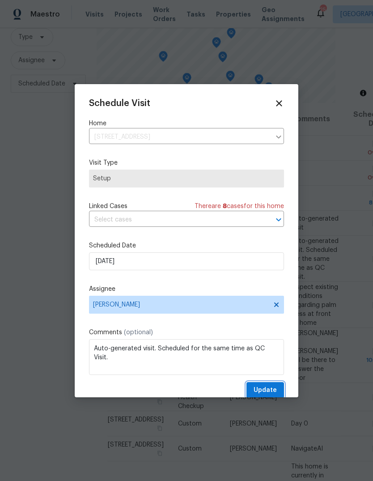
click at [271, 392] on span "Update" at bounding box center [265, 390] width 23 height 11
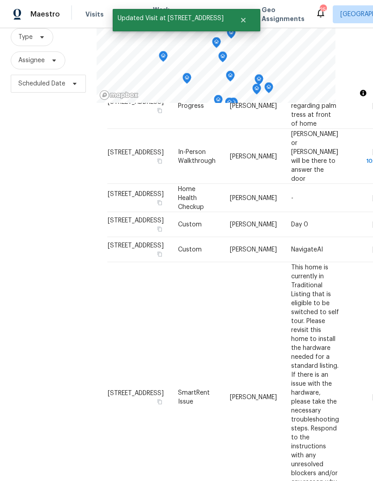
scroll to position [179, 0]
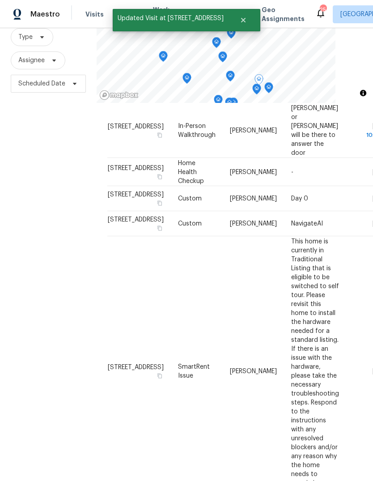
click at [0, 0] on icon at bounding box center [0, 0] width 0 height 0
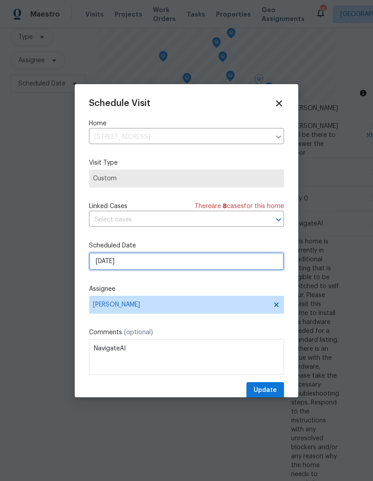
click at [163, 264] on input "[DATE]" at bounding box center [186, 261] width 195 height 18
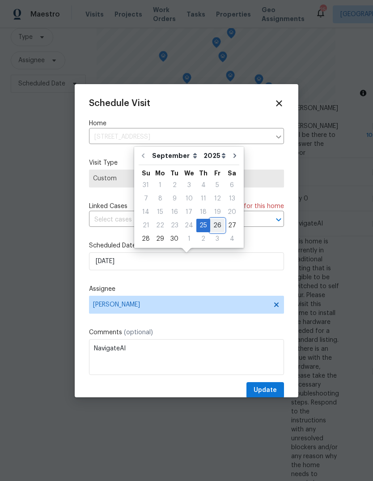
click at [217, 227] on div "26" at bounding box center [217, 225] width 14 height 13
type input "[DATE]"
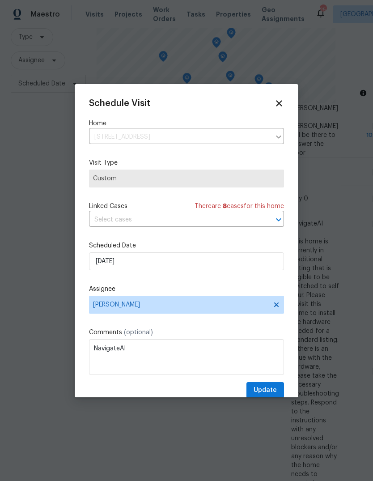
click at [273, 389] on span "Update" at bounding box center [265, 390] width 23 height 11
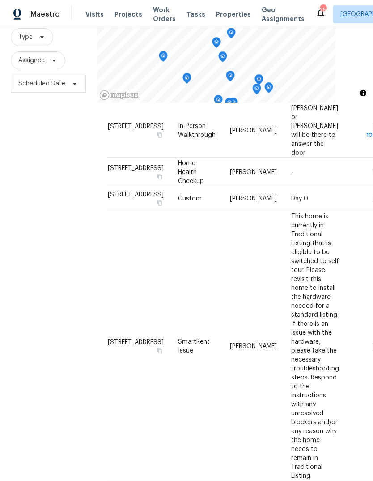
click at [96, 15] on span "Visits" at bounding box center [94, 14] width 18 height 9
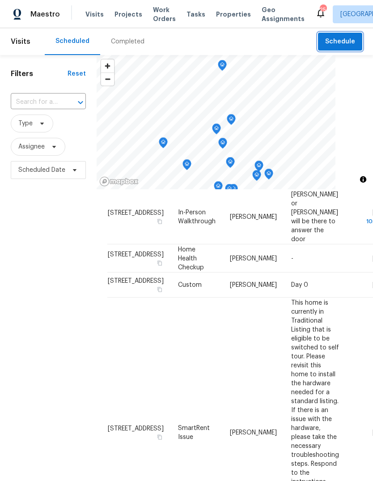
click at [346, 46] on span "Schedule" at bounding box center [340, 41] width 30 height 11
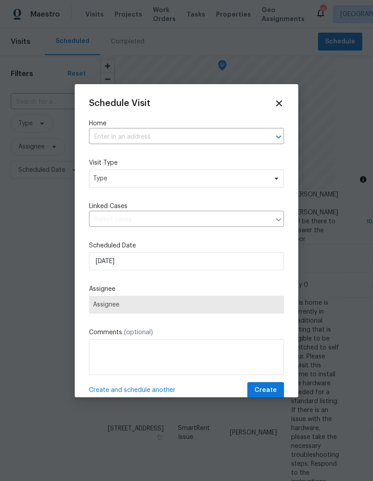
click at [126, 133] on input "text" at bounding box center [174, 137] width 170 height 14
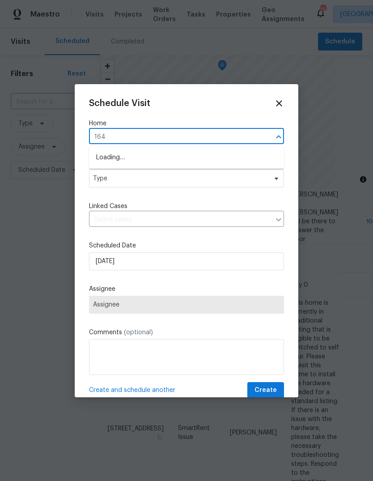
type input "1642"
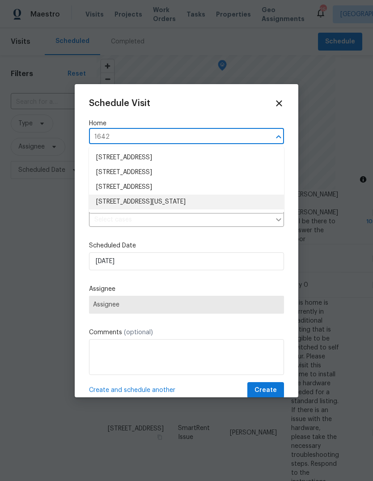
click at [191, 207] on li "[STREET_ADDRESS][US_STATE]" at bounding box center [186, 202] width 195 height 15
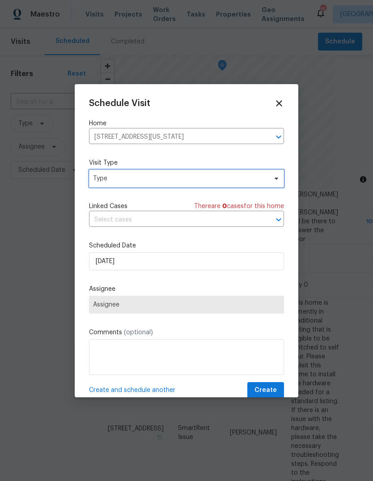
click at [175, 180] on span "Type" at bounding box center [180, 178] width 174 height 9
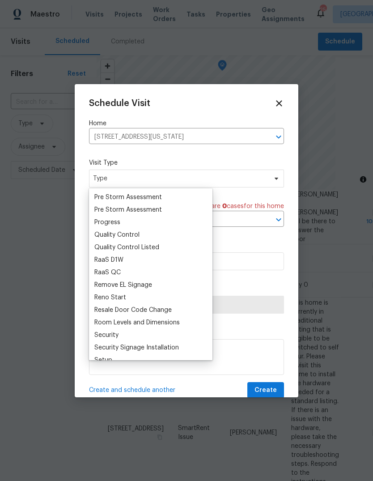
scroll to position [581, 0]
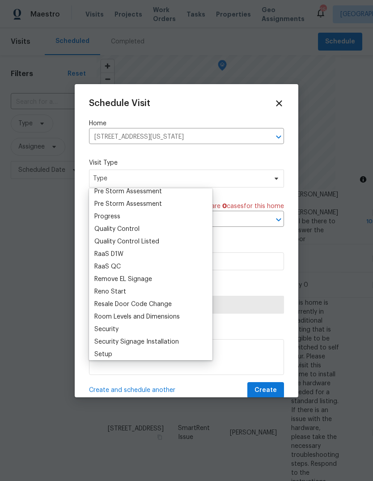
click at [115, 217] on div "Progress" at bounding box center [107, 216] width 26 height 9
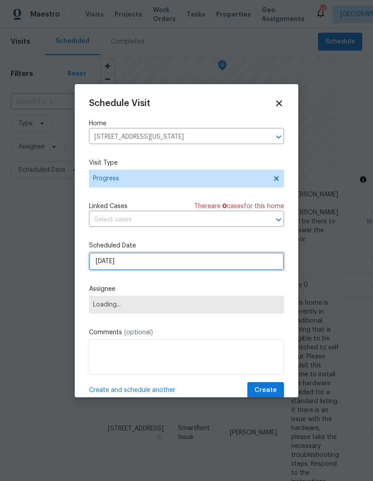
click at [149, 266] on input "[DATE]" at bounding box center [186, 261] width 195 height 18
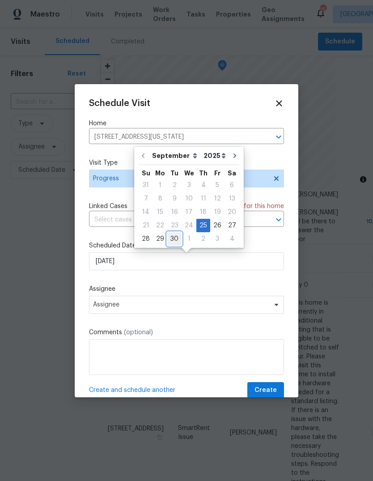
click at [175, 241] on div "30" at bounding box center [174, 239] width 14 height 13
type input "[DATE]"
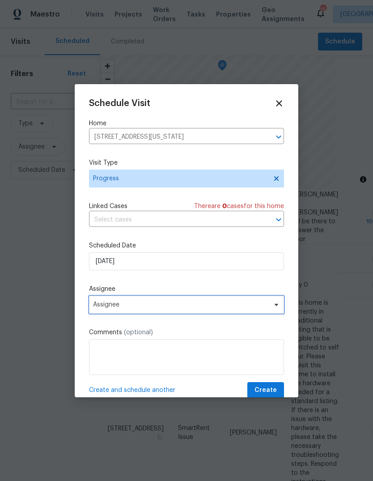
click at [149, 308] on span "Assignee" at bounding box center [180, 304] width 175 height 7
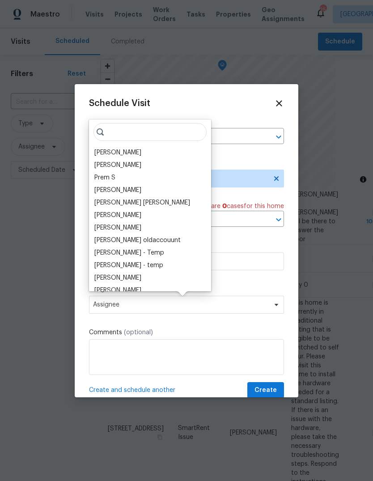
click at [119, 153] on div "[PERSON_NAME]" at bounding box center [117, 152] width 47 height 9
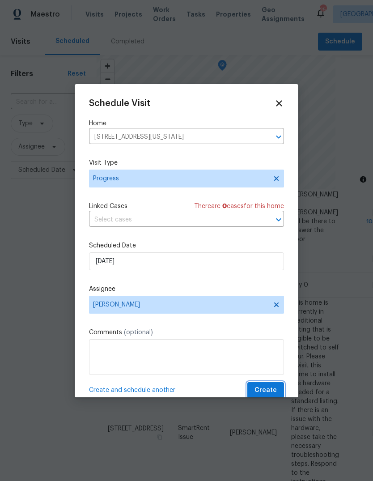
click at [275, 389] on span "Create" at bounding box center [266, 390] width 22 height 11
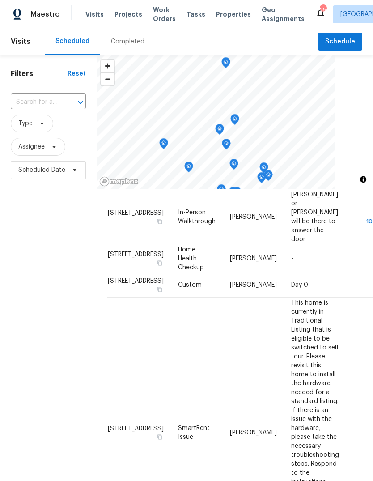
click at [129, 43] on div "Completed" at bounding box center [128, 41] width 34 height 9
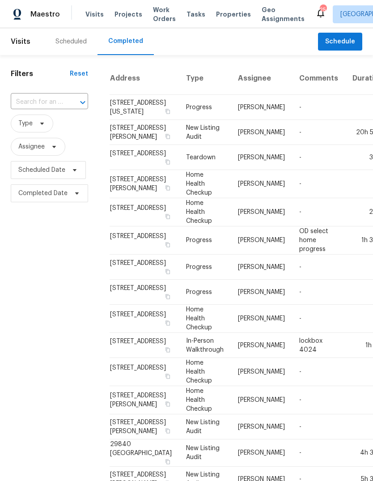
click at [43, 104] on input "text" at bounding box center [37, 102] width 52 height 14
type input "1717"
click at [63, 129] on li "[STREET_ADDRESS]" at bounding box center [49, 122] width 76 height 15
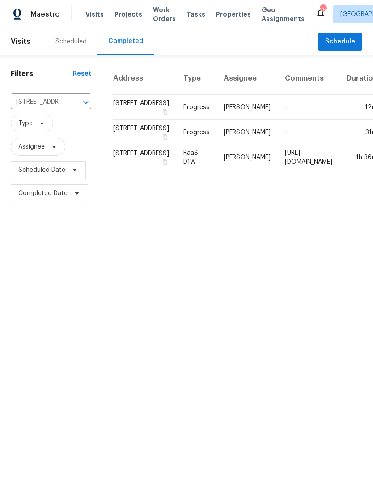
click at [74, 46] on div "Scheduled" at bounding box center [71, 41] width 53 height 27
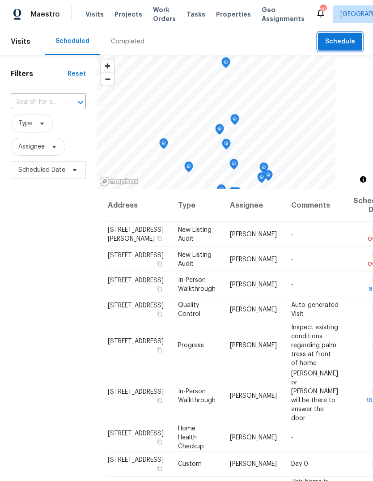
click at [350, 43] on span "Schedule" at bounding box center [340, 41] width 30 height 11
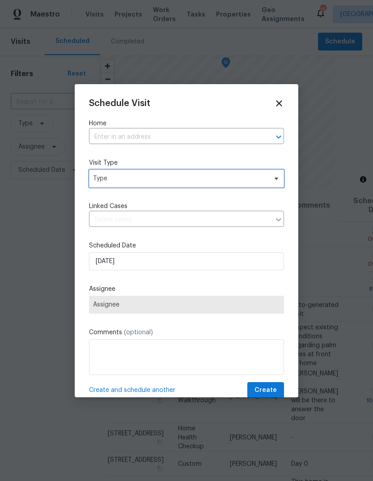
click at [161, 182] on span "Type" at bounding box center [180, 178] width 174 height 9
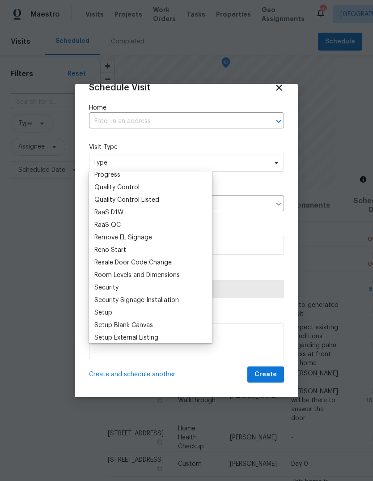
scroll to position [611, 0]
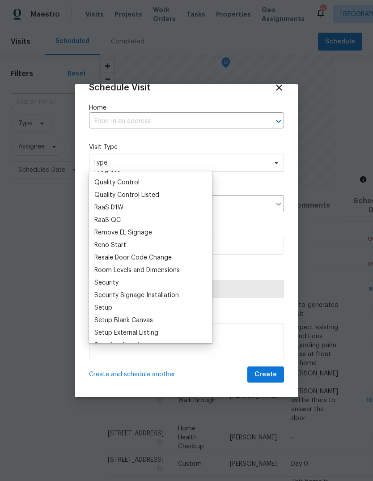
click at [119, 218] on div "RaaS QC" at bounding box center [107, 220] width 26 height 9
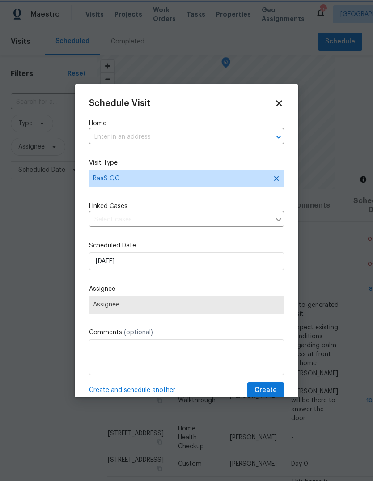
scroll to position [0, 0]
click at [161, 134] on input "text" at bounding box center [174, 137] width 170 height 14
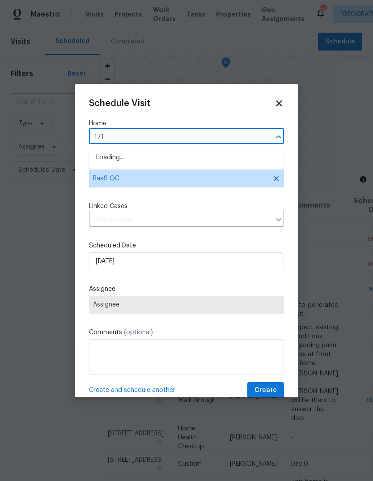
type input "1717"
click at [165, 156] on li "[STREET_ADDRESS]" at bounding box center [186, 157] width 195 height 15
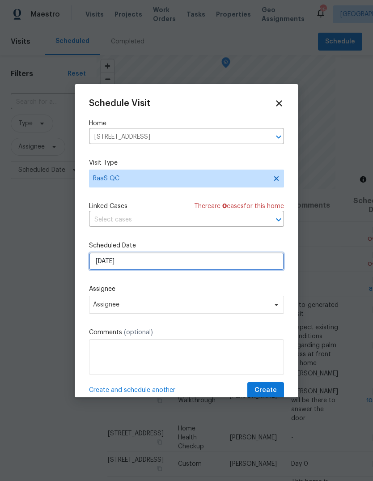
click at [171, 270] on input "[DATE]" at bounding box center [186, 261] width 195 height 18
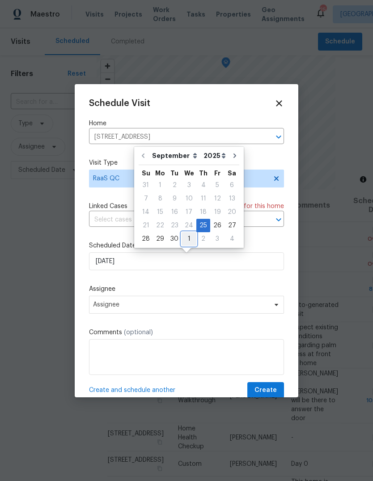
click at [191, 238] on div "1" at bounding box center [189, 239] width 15 height 13
type input "[DATE]"
select select "9"
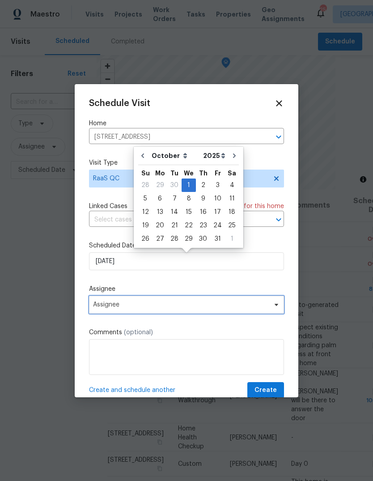
click at [150, 311] on span "Assignee" at bounding box center [186, 305] width 195 height 18
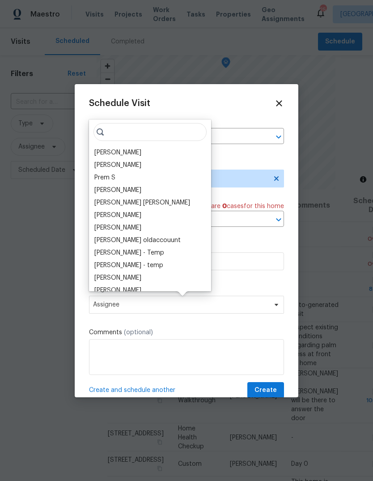
click at [115, 151] on div "[PERSON_NAME]" at bounding box center [117, 152] width 47 height 9
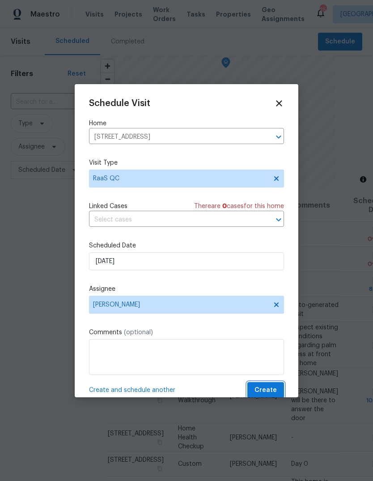
click at [276, 390] on span "Create" at bounding box center [266, 390] width 22 height 11
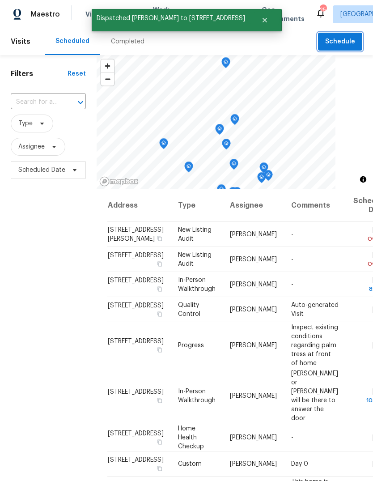
click at [348, 47] on button "Schedule" at bounding box center [340, 42] width 44 height 18
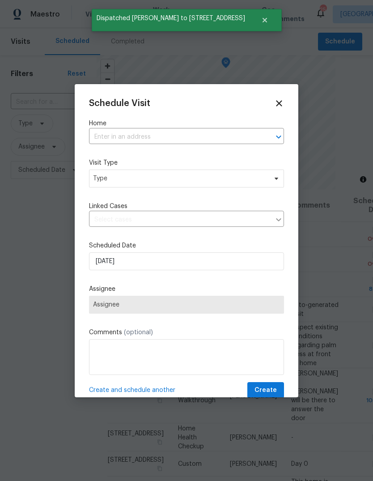
click at [123, 142] on input "text" at bounding box center [174, 137] width 170 height 14
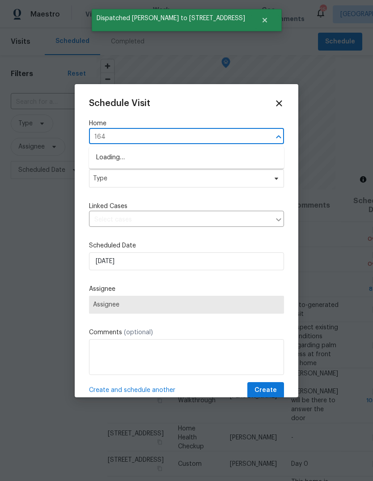
type input "1642"
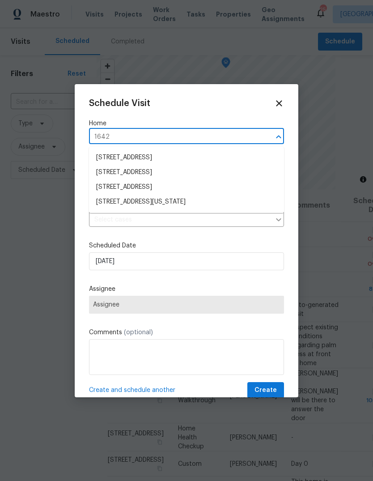
click at [185, 202] on li "[STREET_ADDRESS][US_STATE]" at bounding box center [186, 202] width 195 height 15
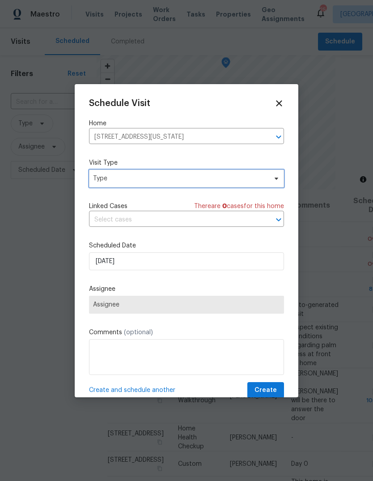
click at [163, 181] on span "Type" at bounding box center [180, 178] width 174 height 9
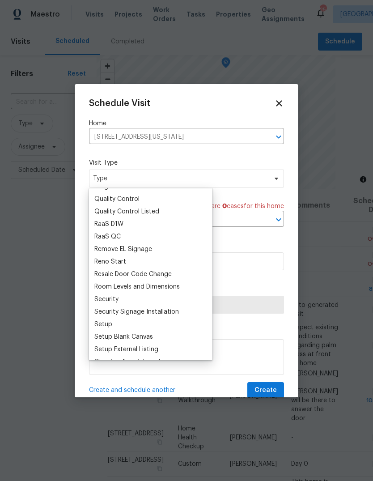
scroll to position [612, 0]
click at [116, 236] on div "RaaS QC" at bounding box center [107, 235] width 26 height 9
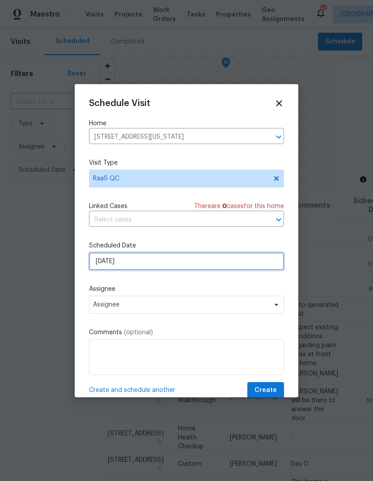
click at [153, 267] on input "[DATE]" at bounding box center [186, 261] width 195 height 18
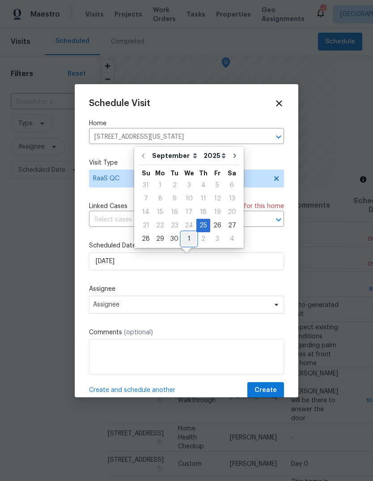
click at [191, 240] on div "1" at bounding box center [189, 239] width 15 height 13
type input "[DATE]"
select select "9"
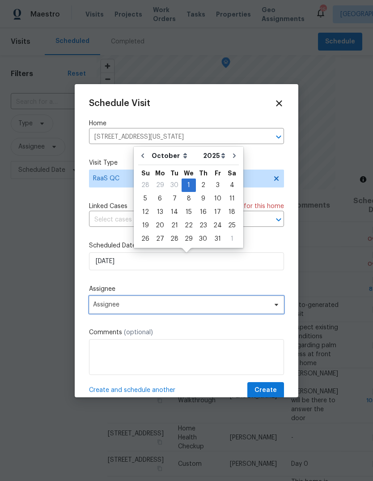
click at [156, 308] on span "Assignee" at bounding box center [180, 304] width 175 height 7
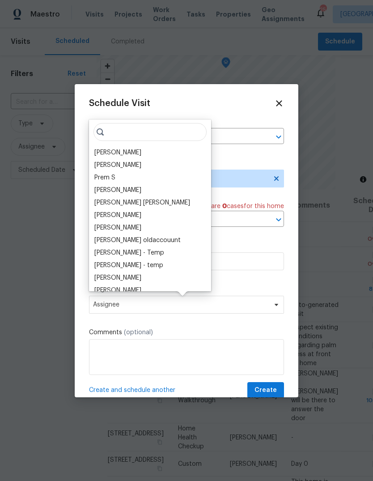
click at [117, 153] on div "[PERSON_NAME]" at bounding box center [117, 152] width 47 height 9
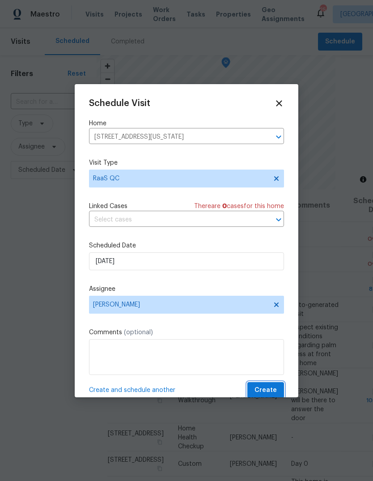
click at [270, 389] on span "Create" at bounding box center [266, 390] width 22 height 11
